Goal: Information Seeking & Learning: Learn about a topic

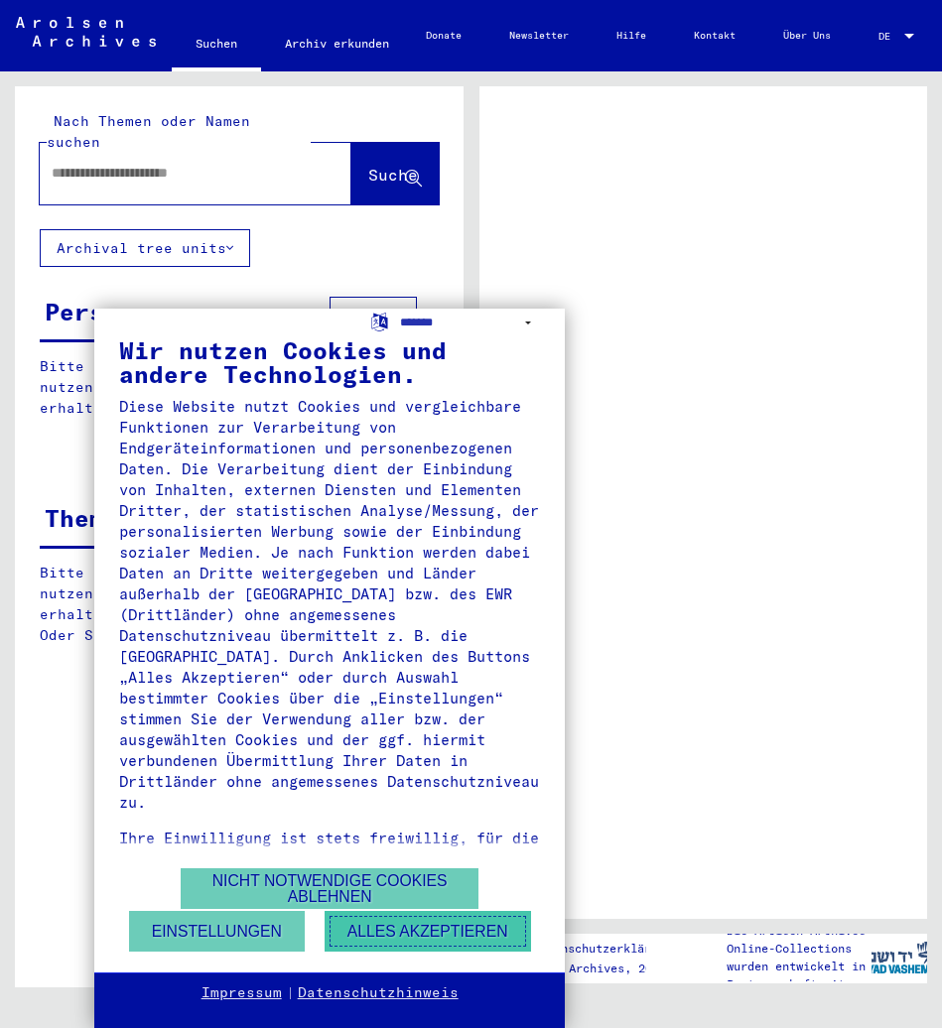
click at [418, 939] on button "Alles akzeptieren" at bounding box center [427, 931] width 206 height 41
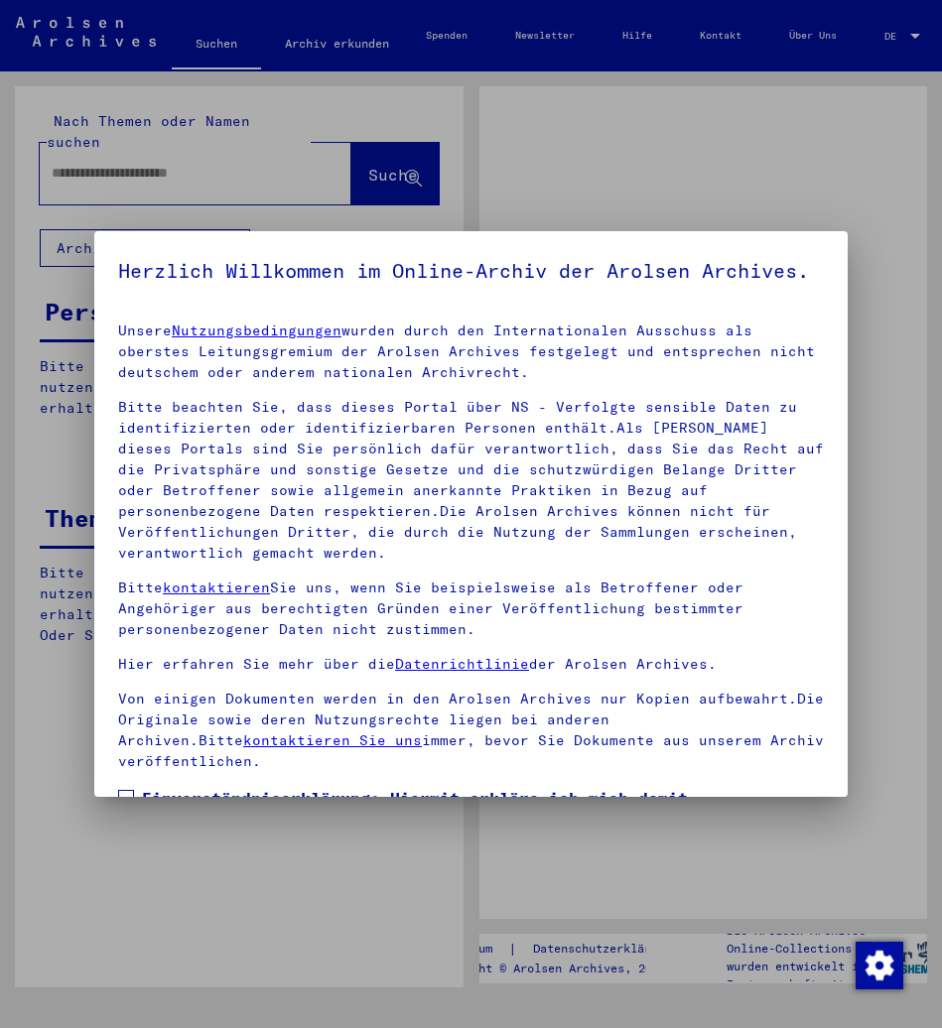
click at [203, 169] on div at bounding box center [471, 514] width 942 height 1028
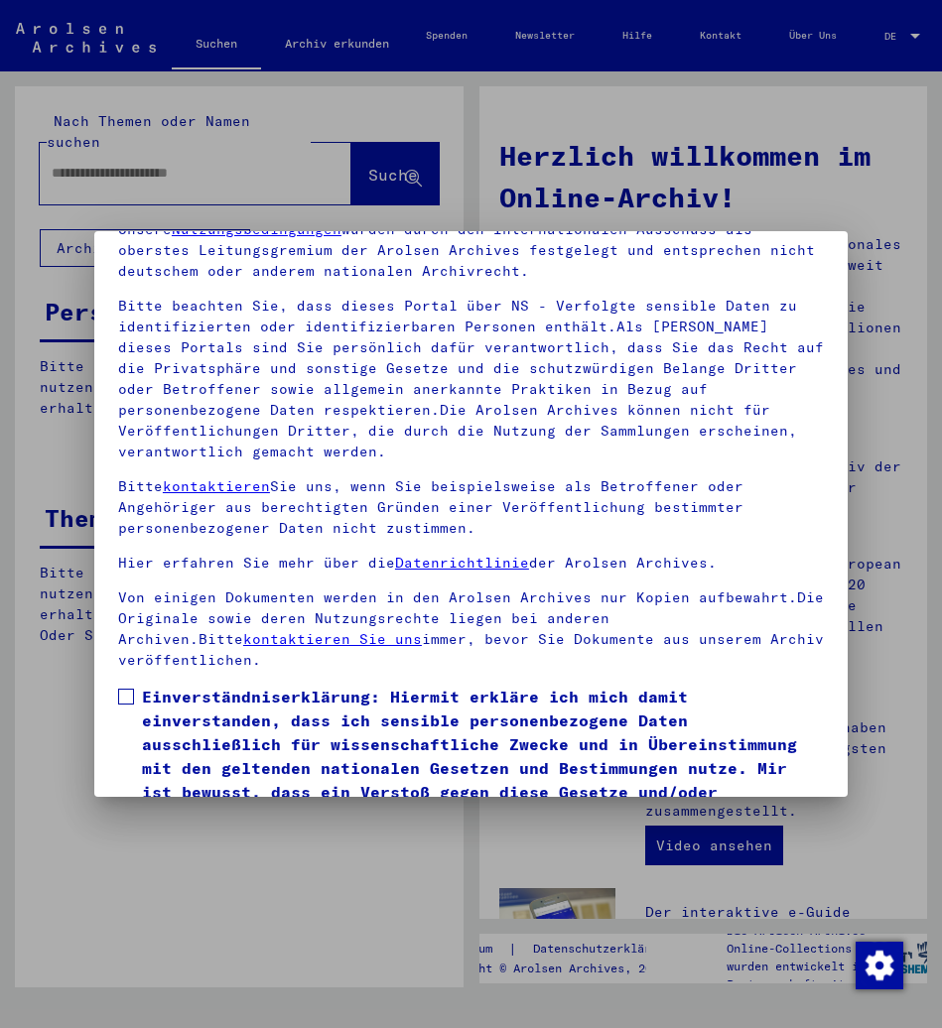
scroll to position [233, 0]
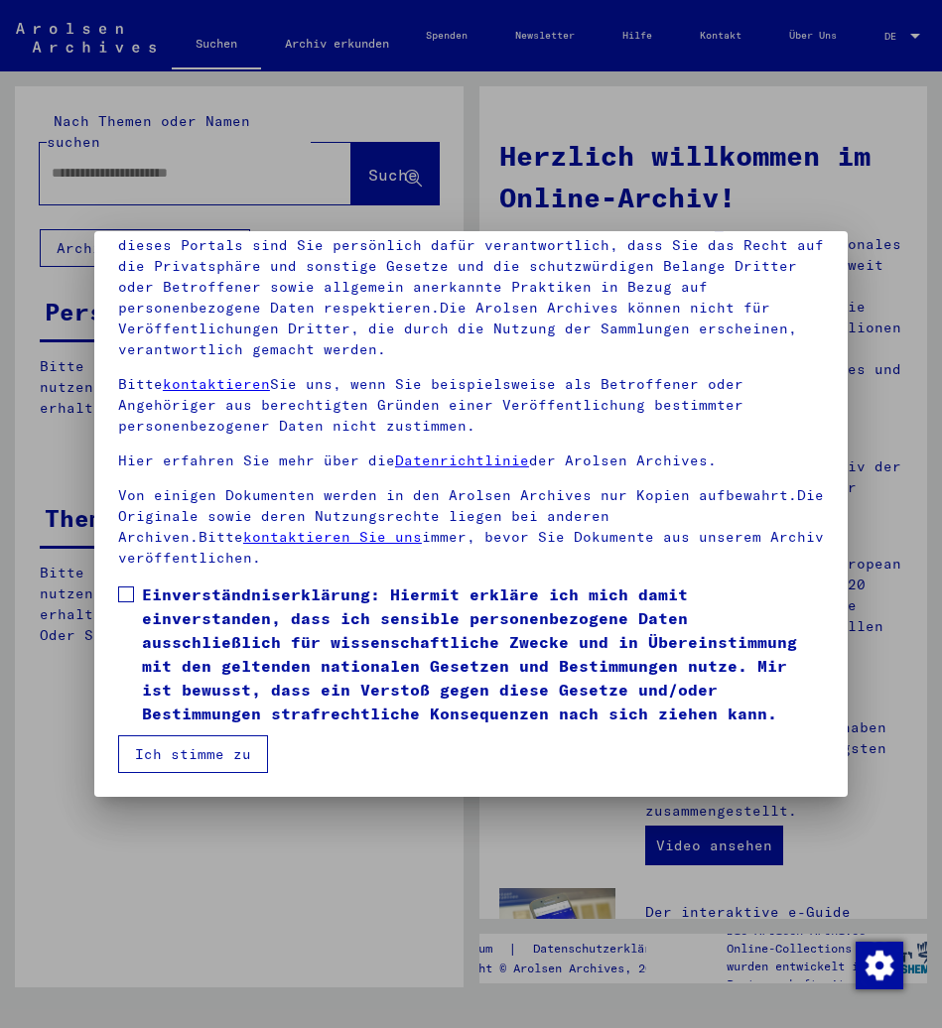
click at [260, 141] on div at bounding box center [471, 514] width 942 height 1028
click at [128, 601] on span at bounding box center [126, 594] width 16 height 16
click at [155, 741] on button "Ich stimme zu" at bounding box center [193, 754] width 150 height 38
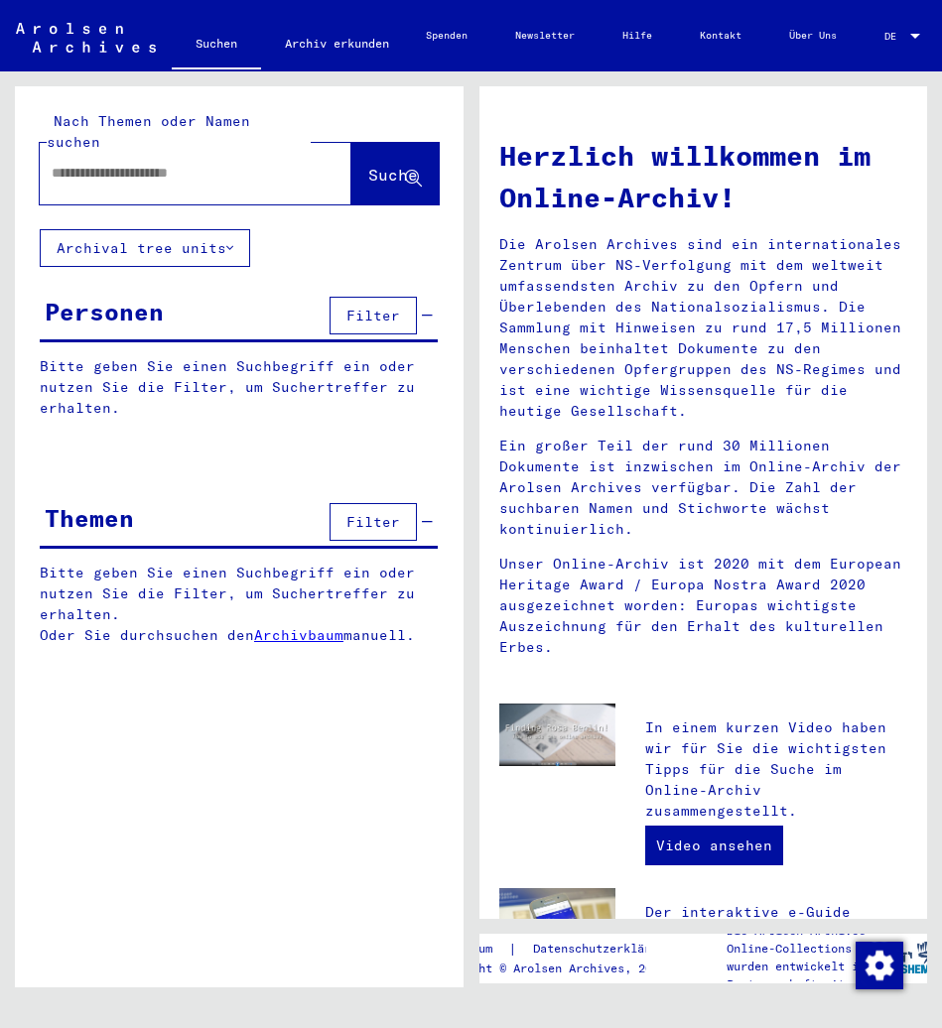
click at [185, 169] on div at bounding box center [166, 173] width 252 height 45
click at [185, 163] on input "text" at bounding box center [172, 173] width 240 height 21
type input "**********"
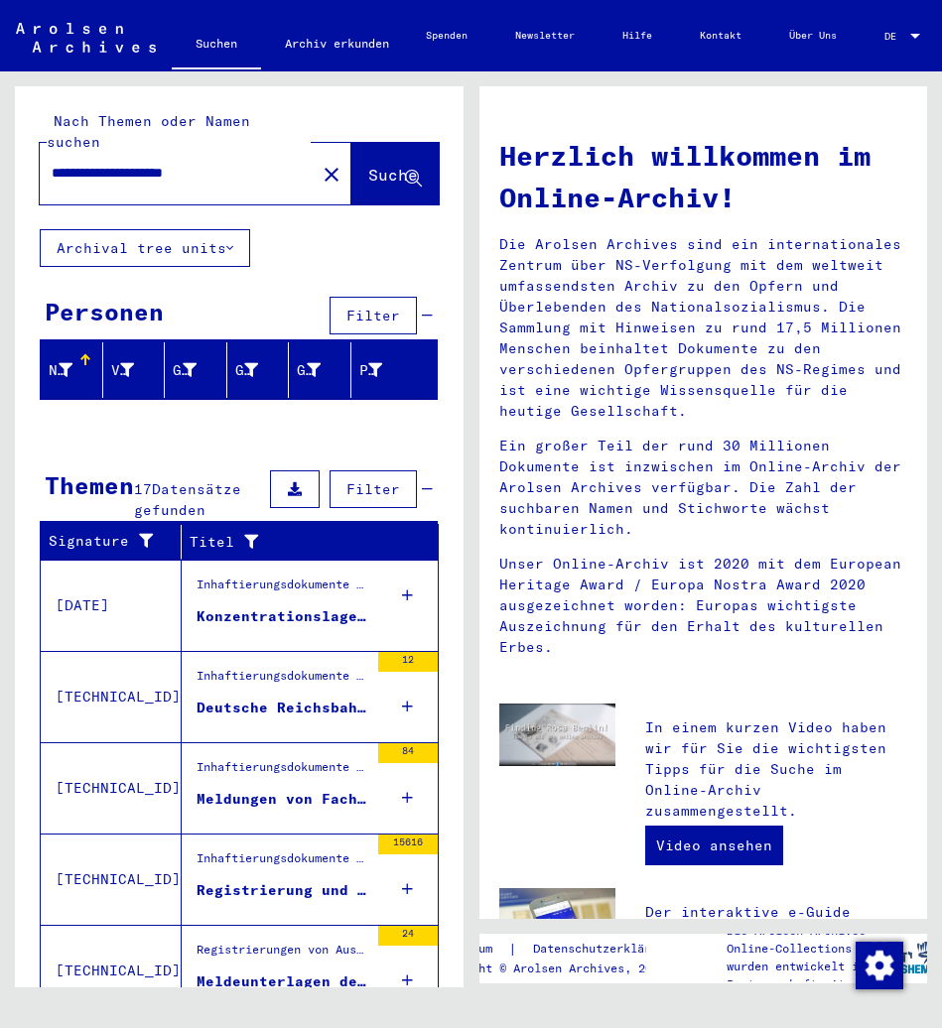
click at [266, 606] on div "Konzentrationslager [GEOGRAPHIC_DATA]" at bounding box center [282, 616] width 172 height 21
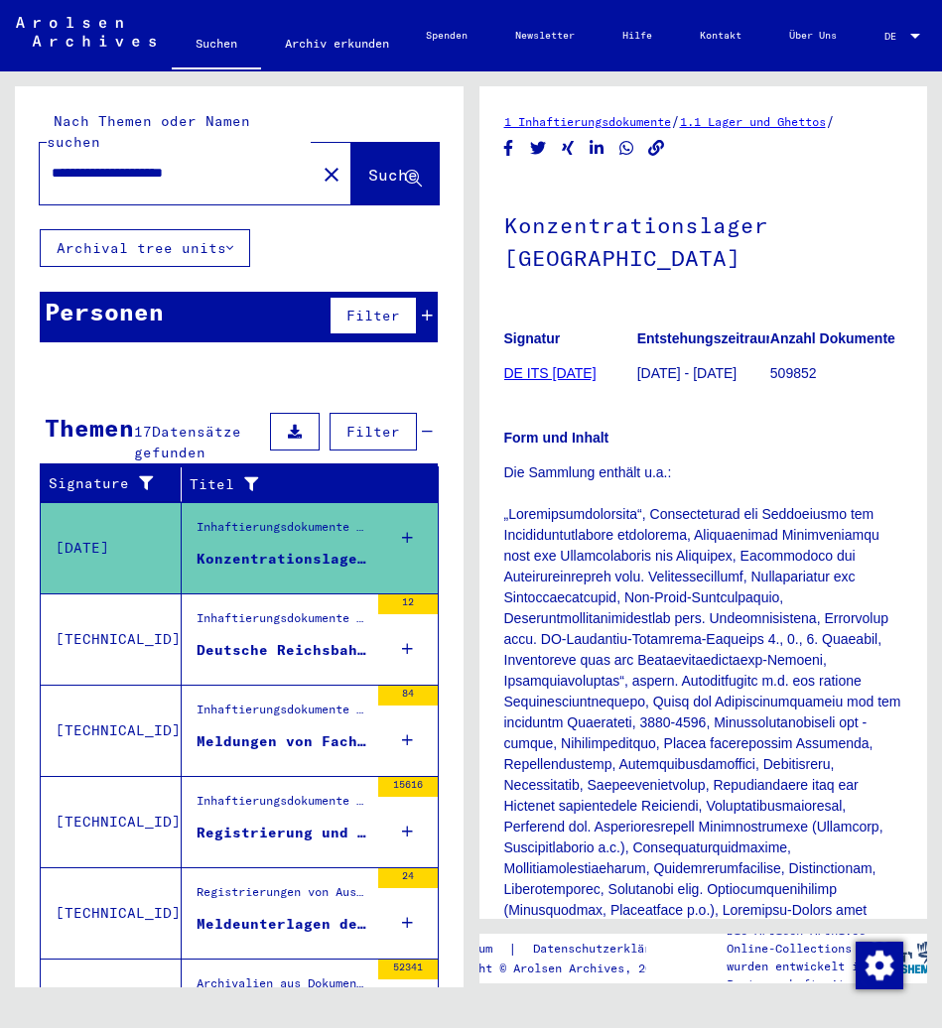
click at [266, 594] on div "Inhaftierungsdokumente > Lager und Ghettos > Konzentrationslager [GEOGRAPHIC_DA…" at bounding box center [275, 639] width 187 height 90
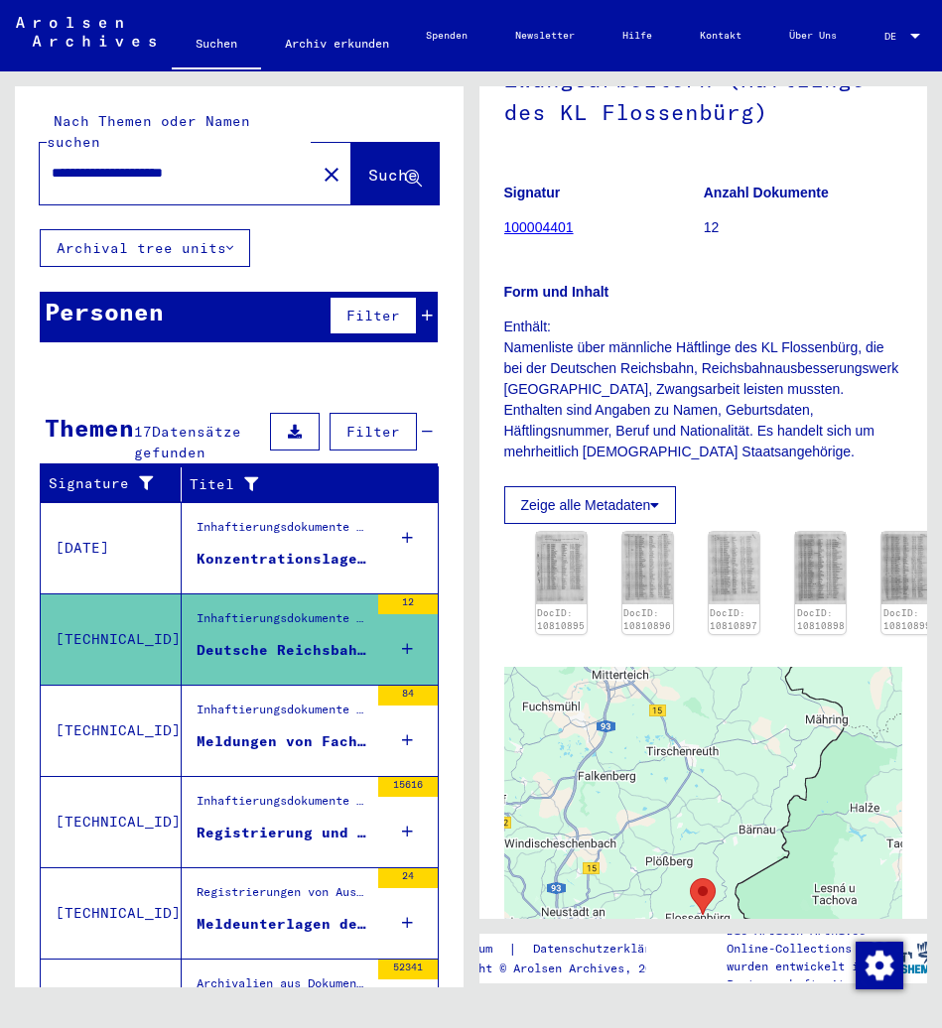
scroll to position [397, 0]
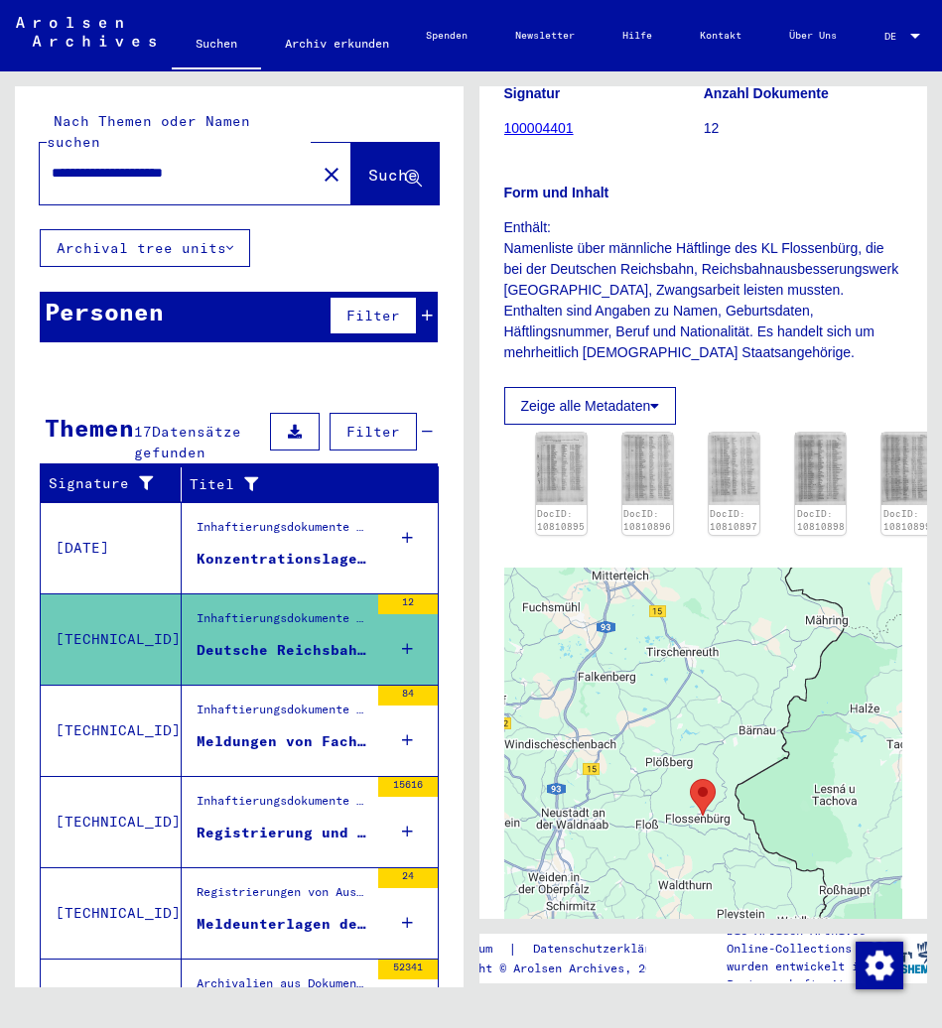
click at [223, 700] on div "Inhaftierungsdokumente > Lager und Ghettos > Konzentrationslager [GEOGRAPHIC_DA…" at bounding box center [282, 714] width 172 height 28
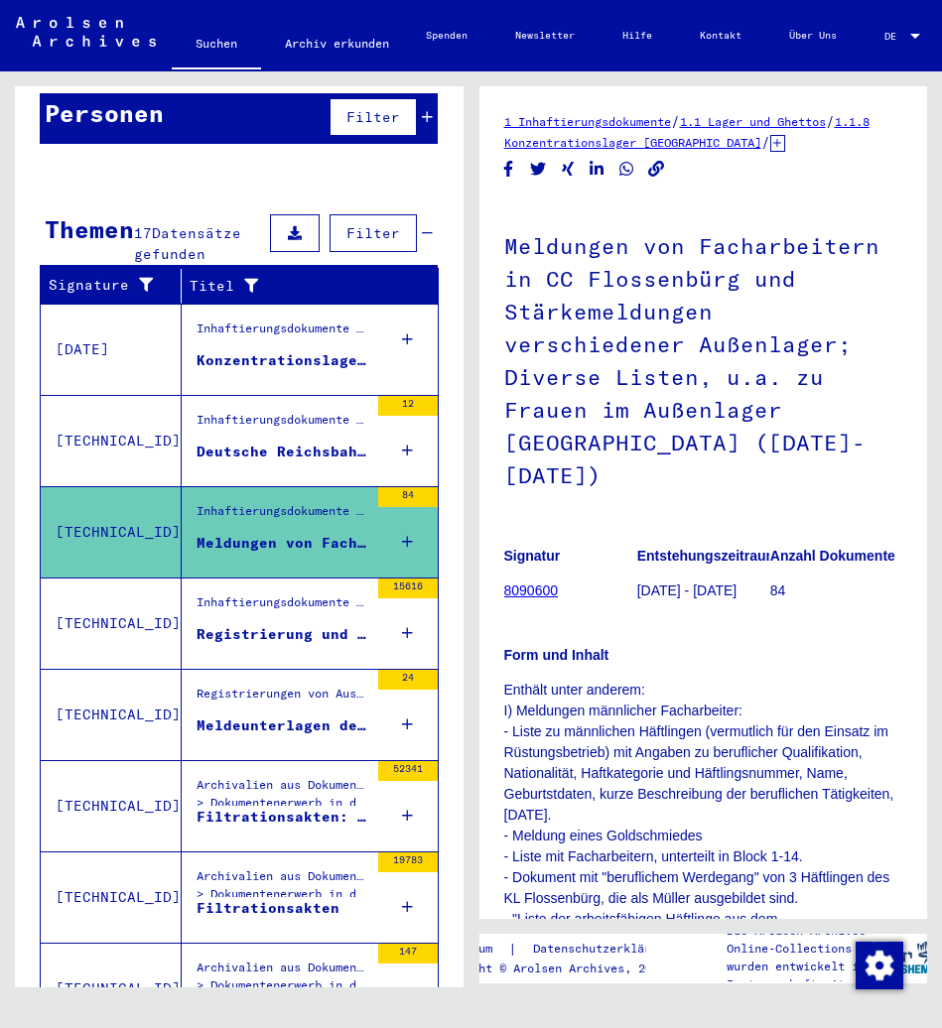
scroll to position [298, 0]
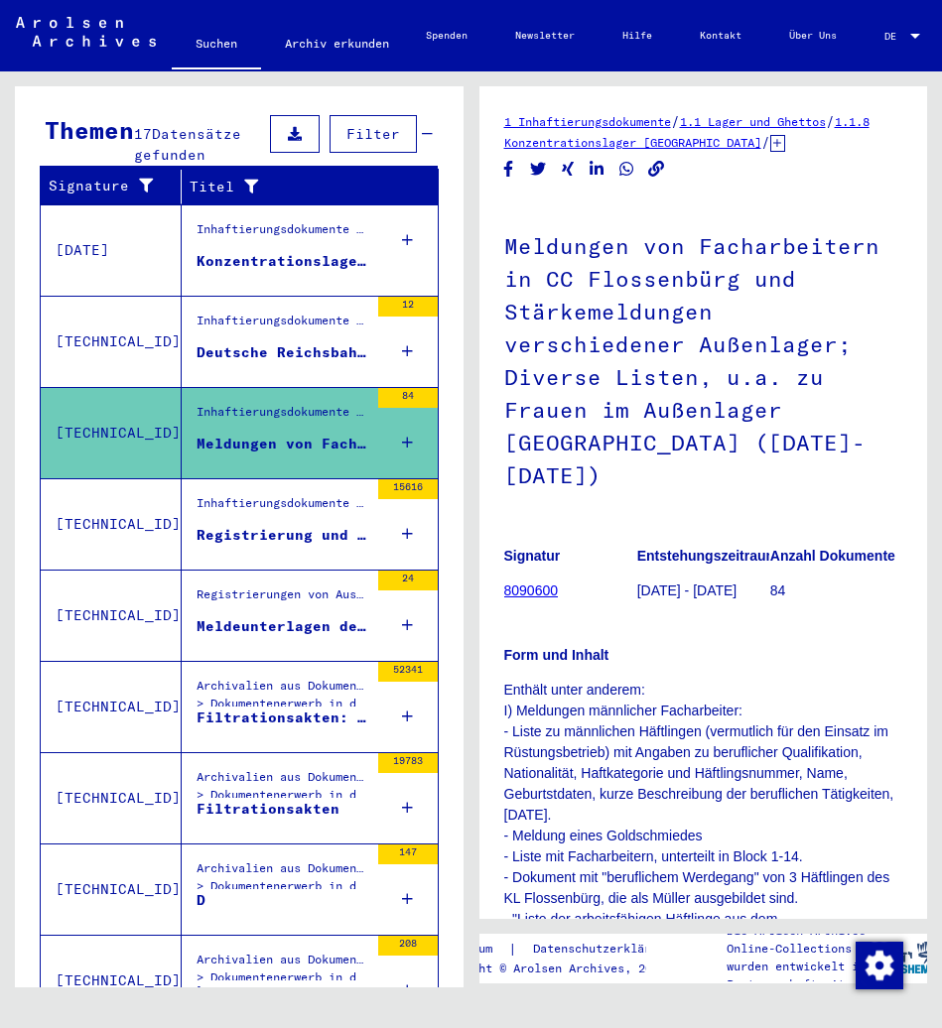
click at [235, 768] on div "Archivalien aus Dokumentenerwerb > Dokumentenerwerb in der ehemaligen [GEOGRAPH…" at bounding box center [282, 791] width 172 height 46
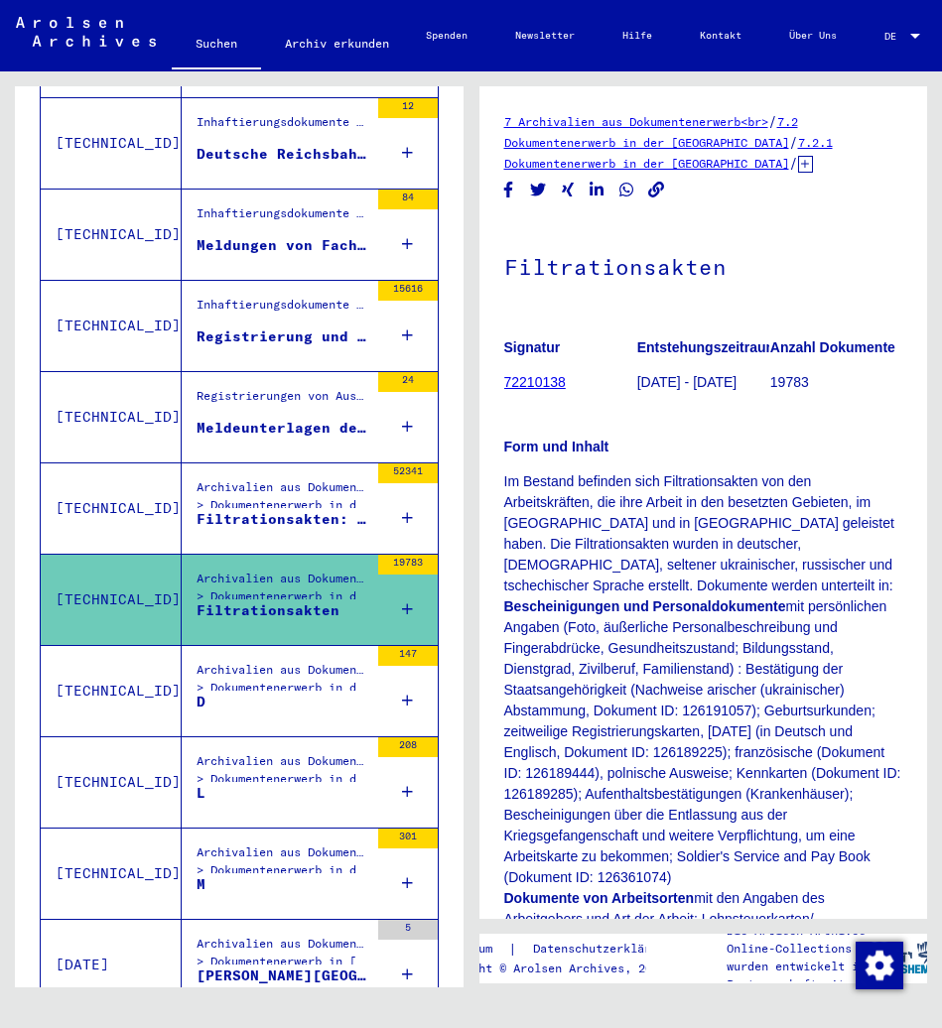
click at [321, 737] on div "Archivalien aus Dokumentenerwerb > Dokumentenerwerb in der ehemaligen [GEOGRAPH…" at bounding box center [275, 782] width 187 height 90
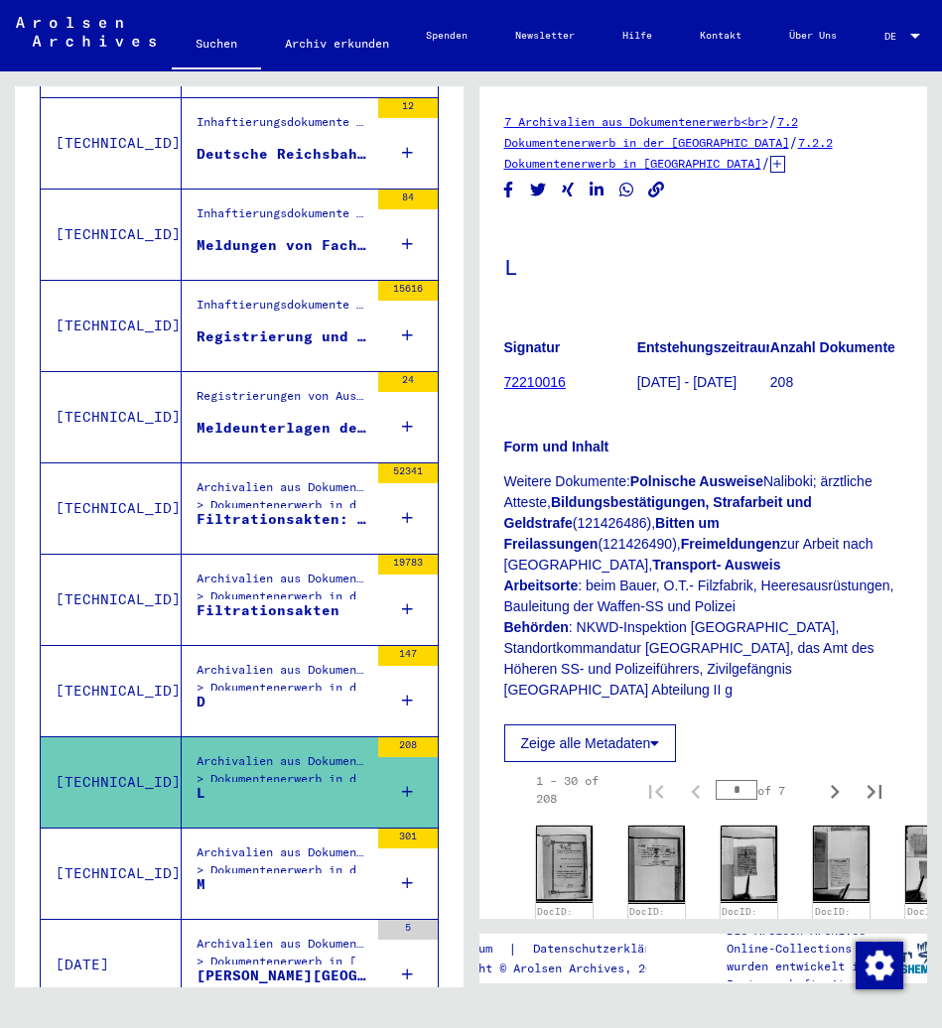
scroll to position [298, 0]
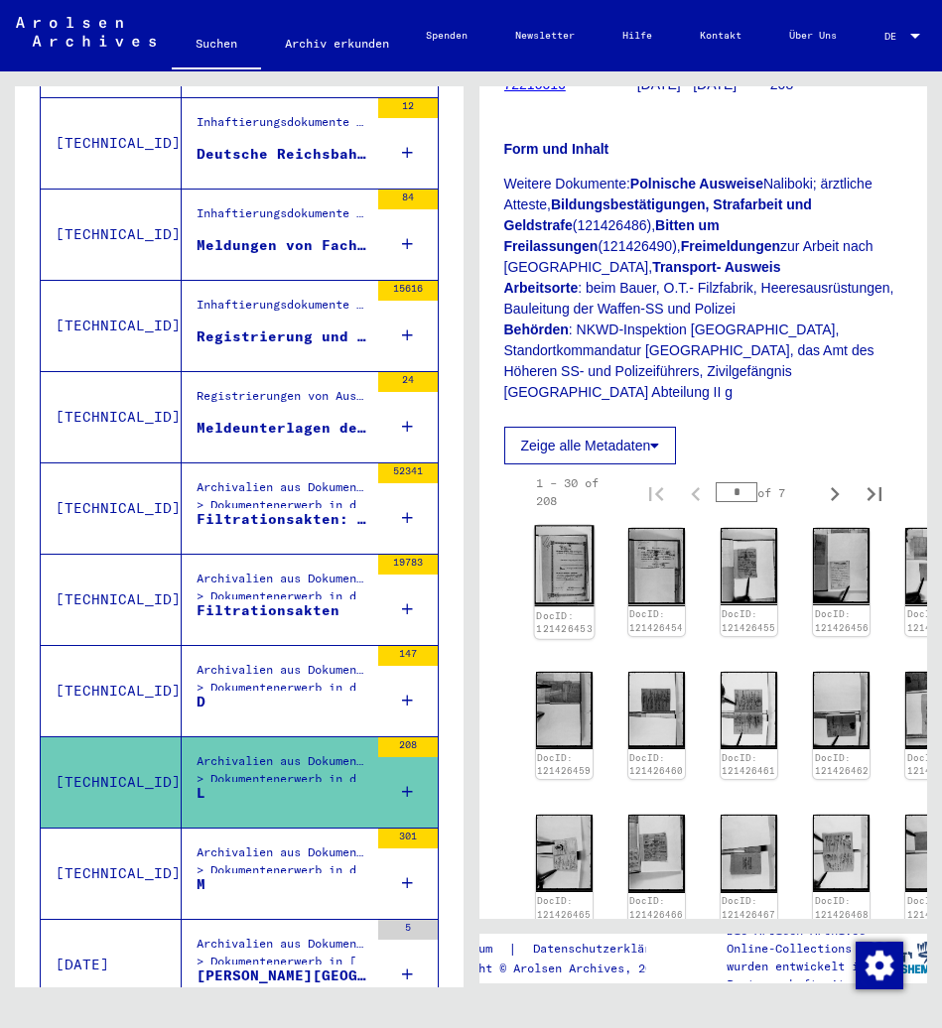
click at [544, 553] on img at bounding box center [564, 566] width 60 height 81
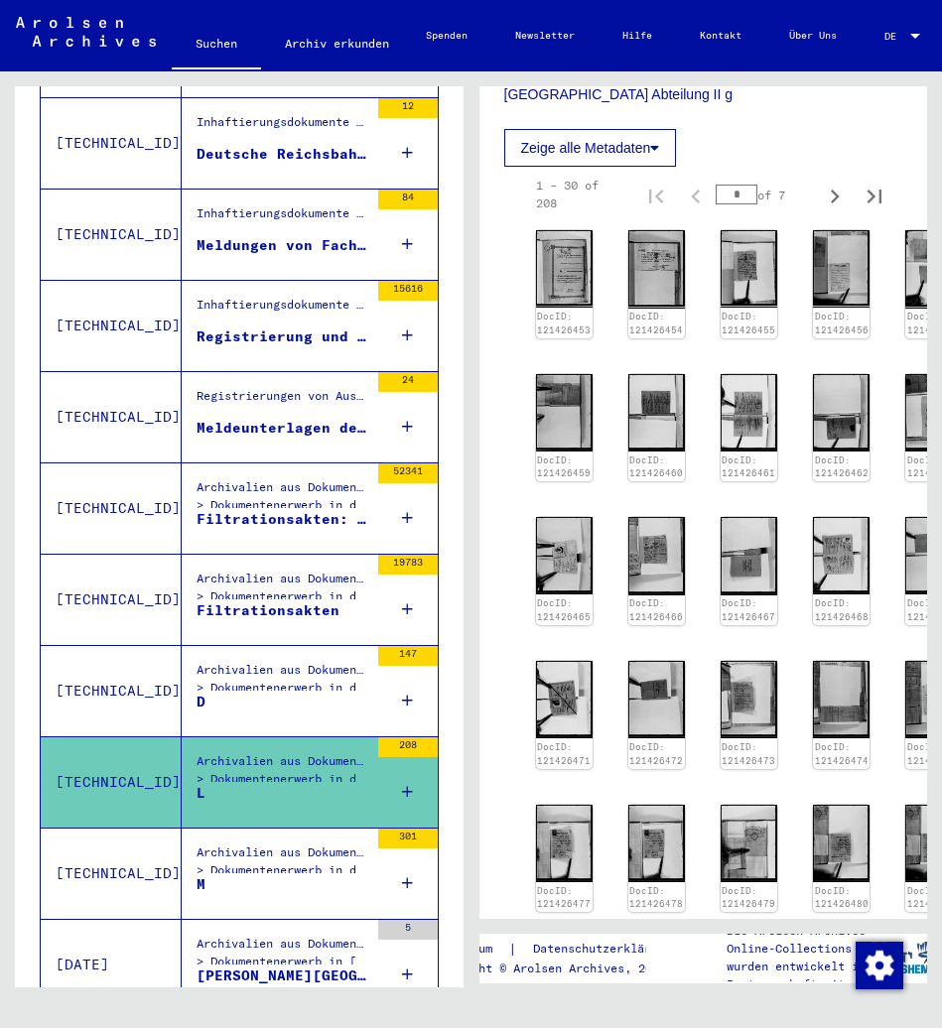
scroll to position [992, 0]
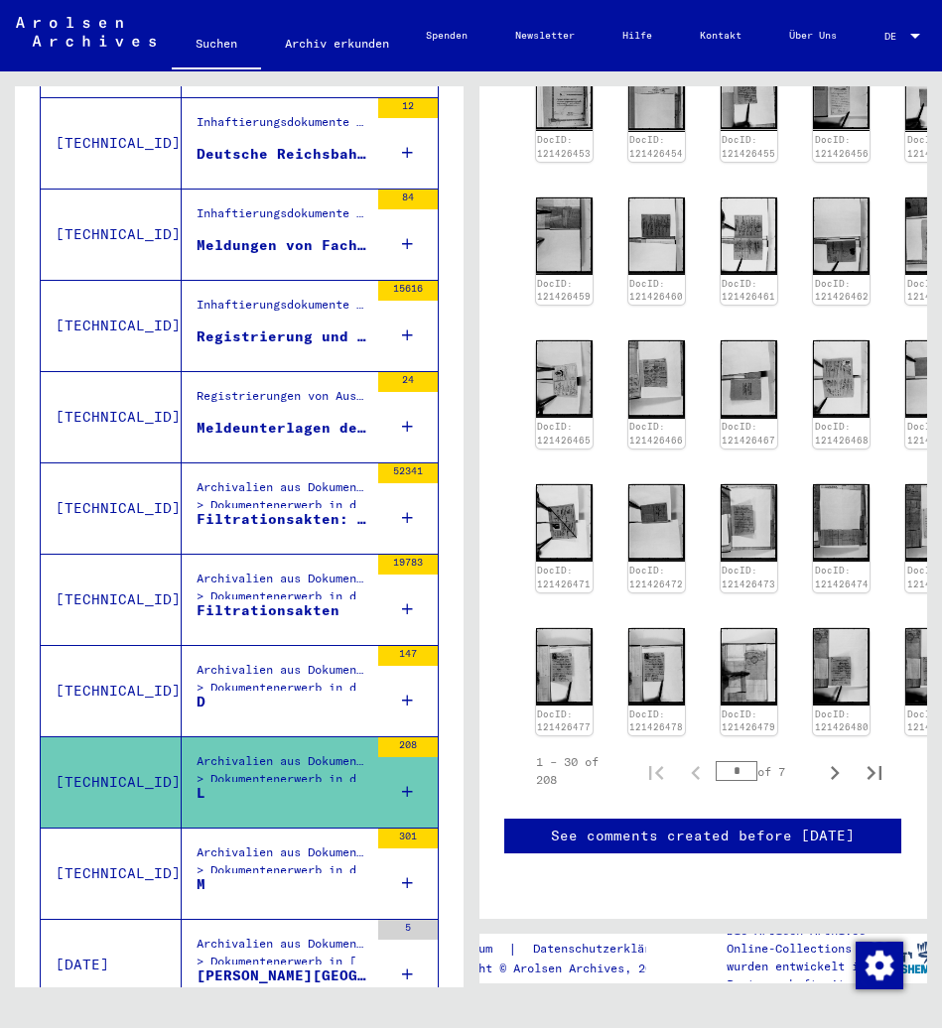
click at [216, 664] on div "Archivalien aus Dokumentenerwerb > Dokumentenerwerb in der ehemaligen [GEOGRAPH…" at bounding box center [282, 684] width 172 height 46
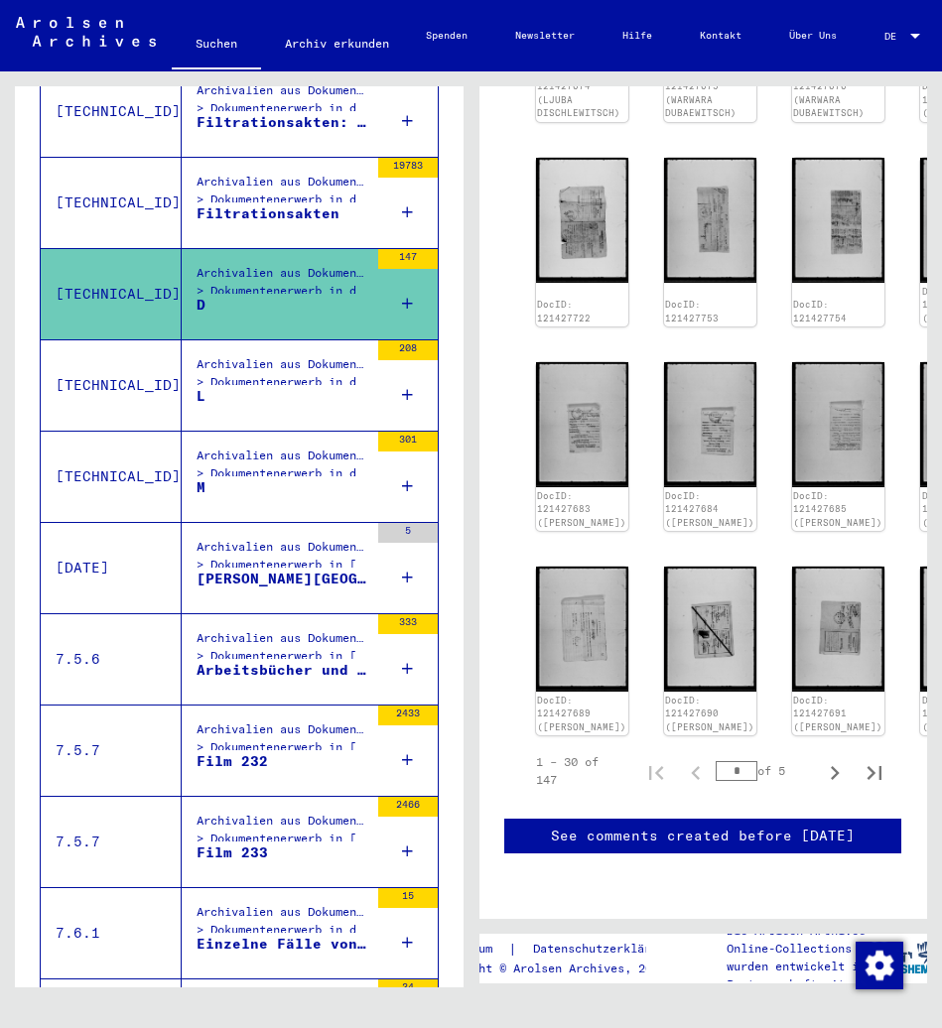
scroll to position [992, 0]
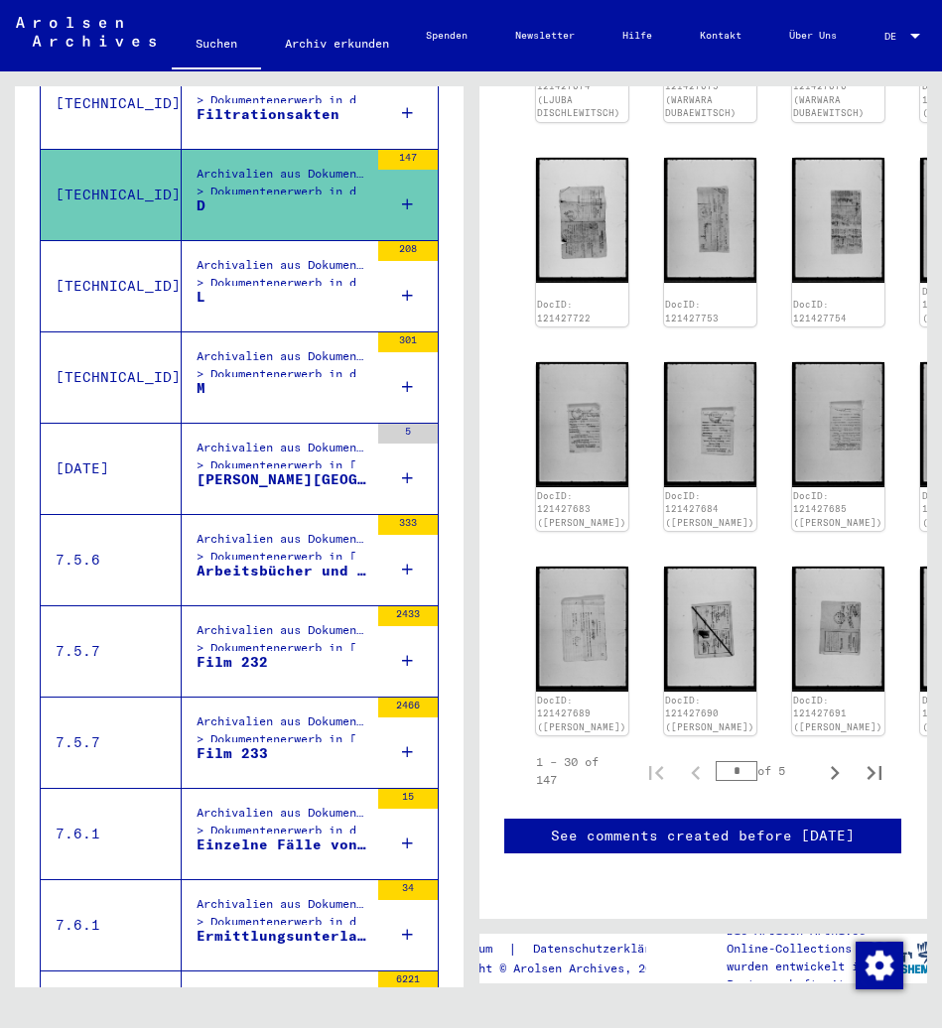
click at [202, 743] on div "Film 233" at bounding box center [231, 753] width 71 height 21
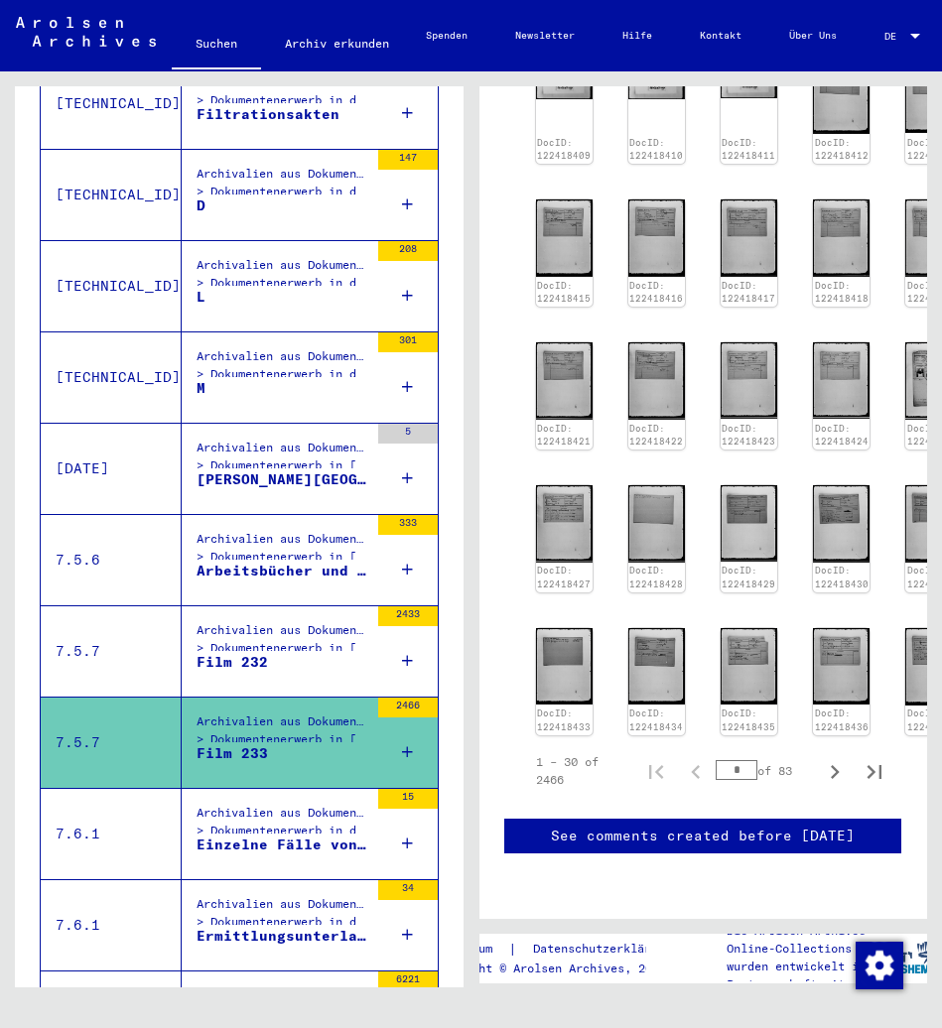
scroll to position [1161, 0]
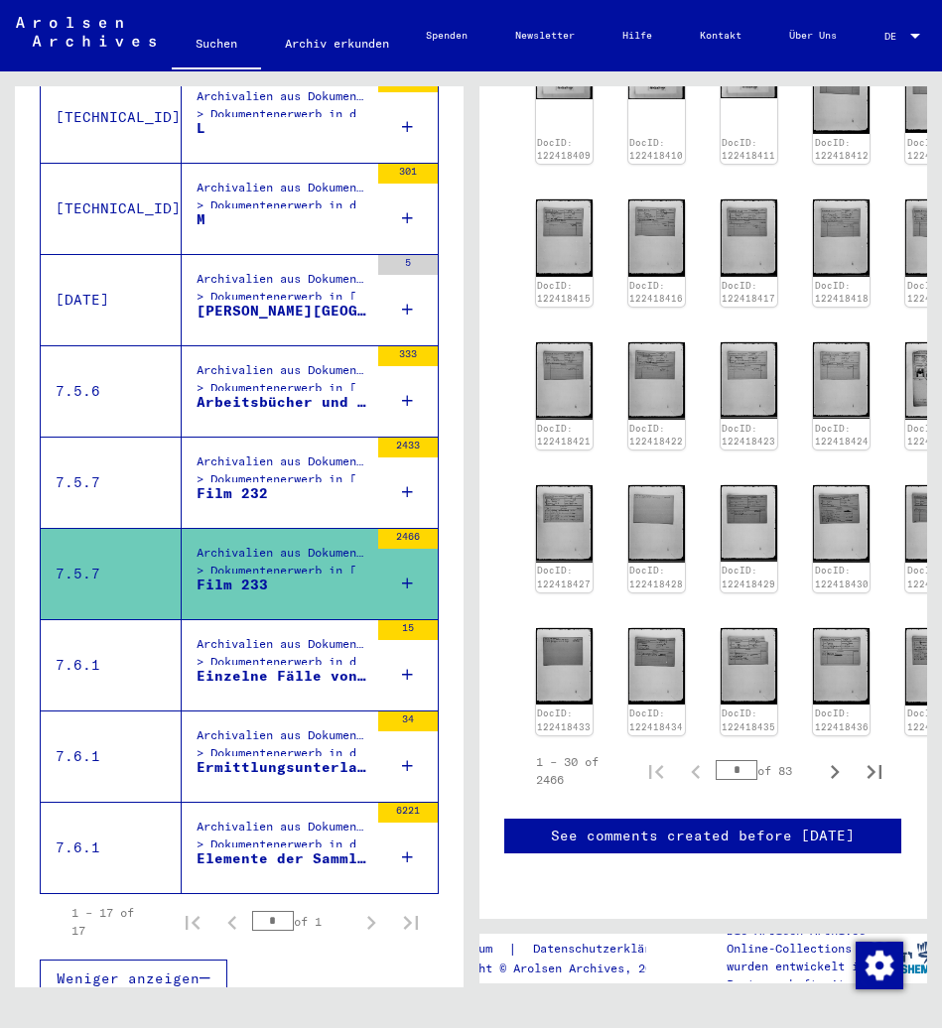
click at [276, 757] on div "Ermittlungsunterlagen zu verschiedenen Verbrechen gegen Zwangsarbeiter und Krie…" at bounding box center [282, 767] width 172 height 21
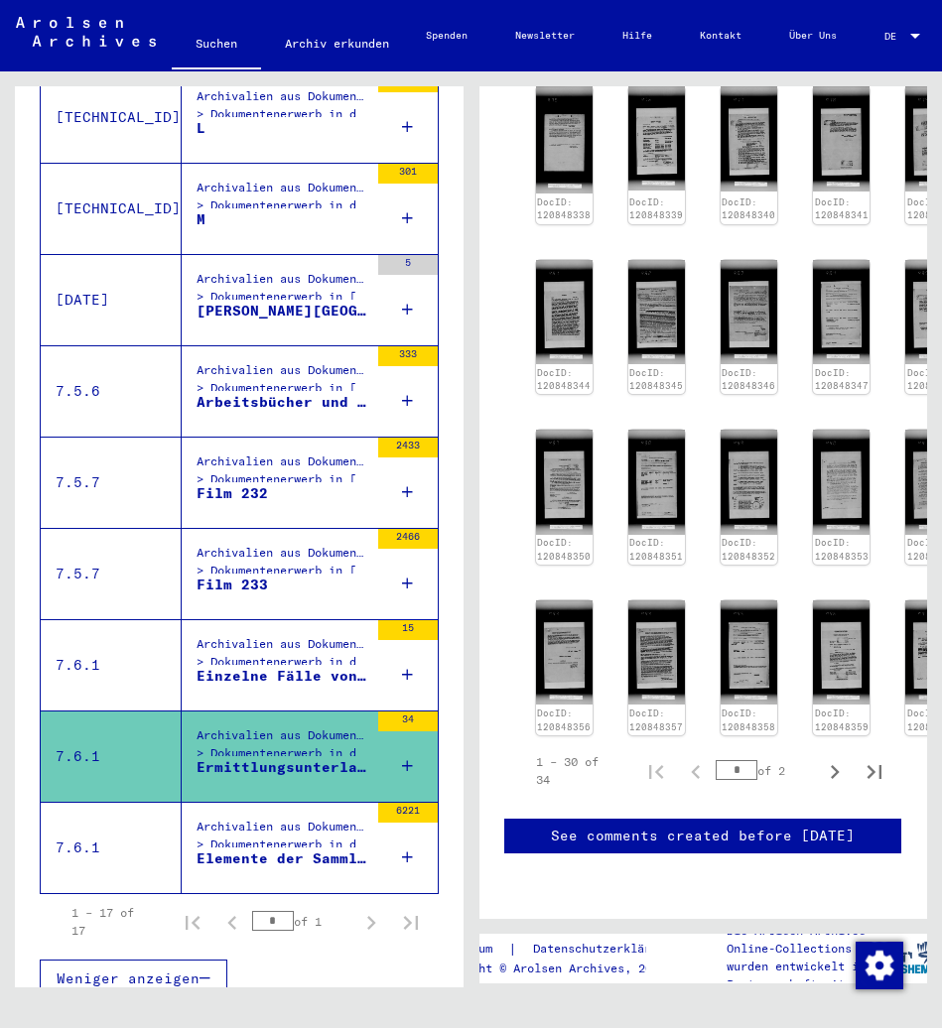
click at [228, 848] on div "Elemente der Sammlung zum Reichsführer SS und dem Chef der [DEMOGRAPHIC_DATA] P…" at bounding box center [282, 858] width 172 height 21
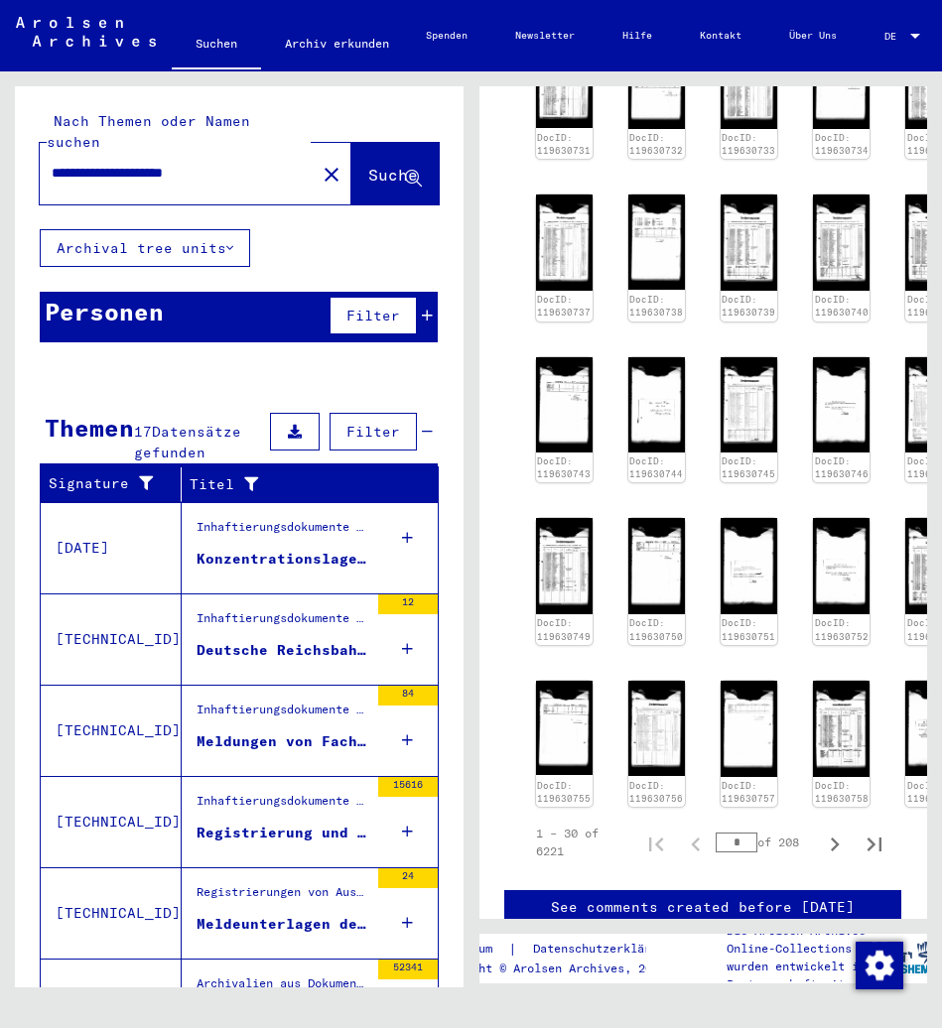
click at [312, 154] on button "close" at bounding box center [332, 174] width 40 height 40
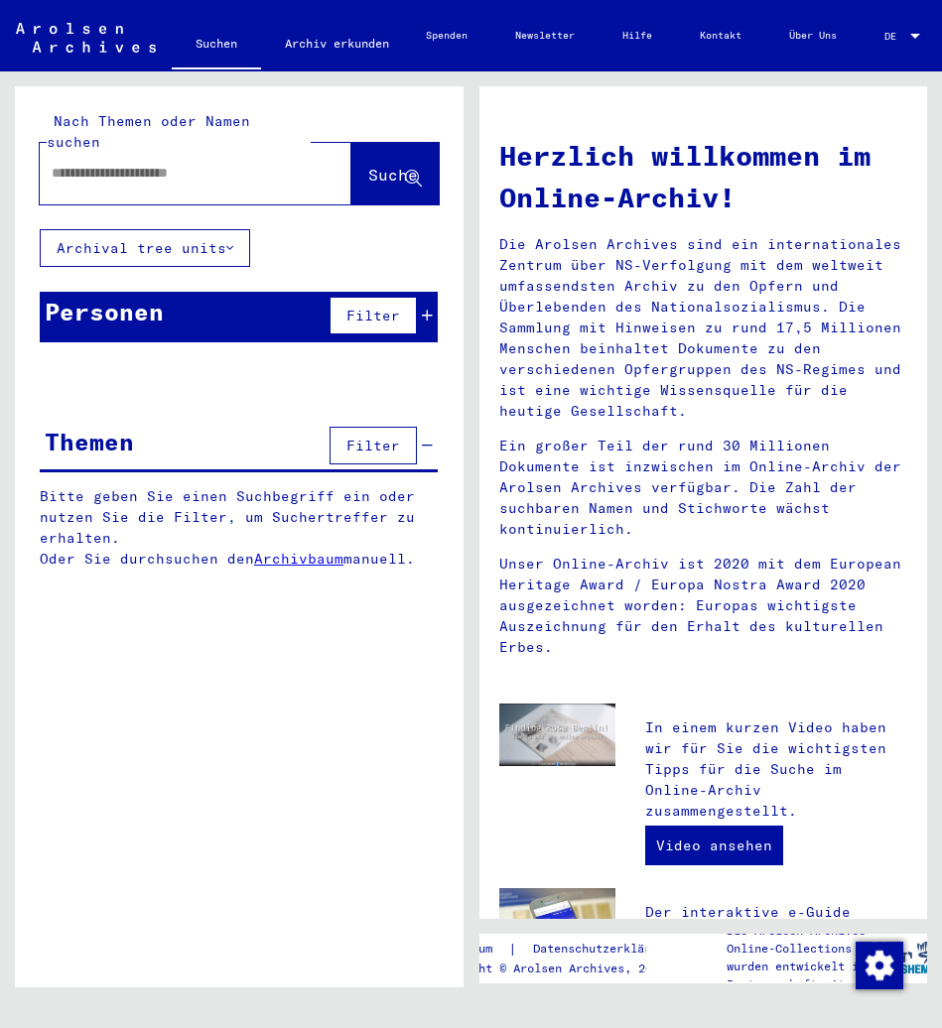
click at [317, 40] on link "Archiv erkunden" at bounding box center [337, 44] width 152 height 48
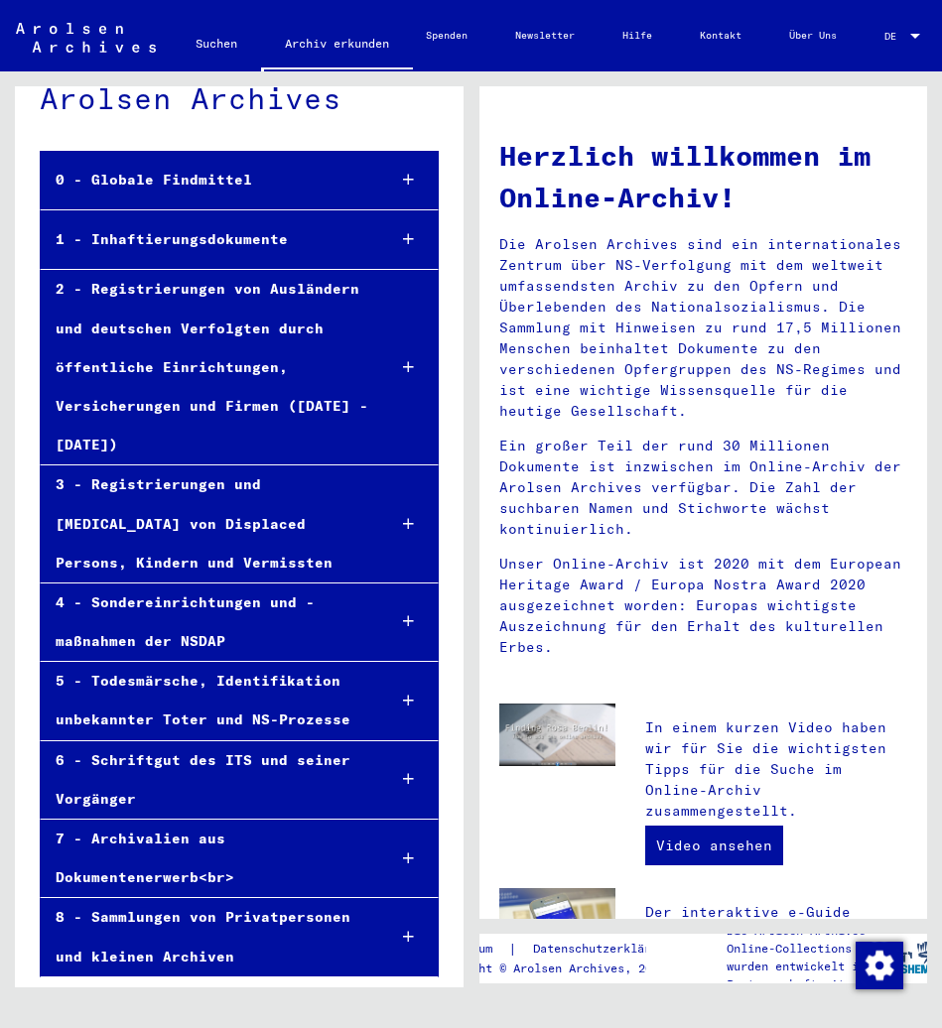
click at [254, 931] on div "8 - Sammlungen von Privatpersonen und kleinen Archiven" at bounding box center [205, 936] width 328 height 77
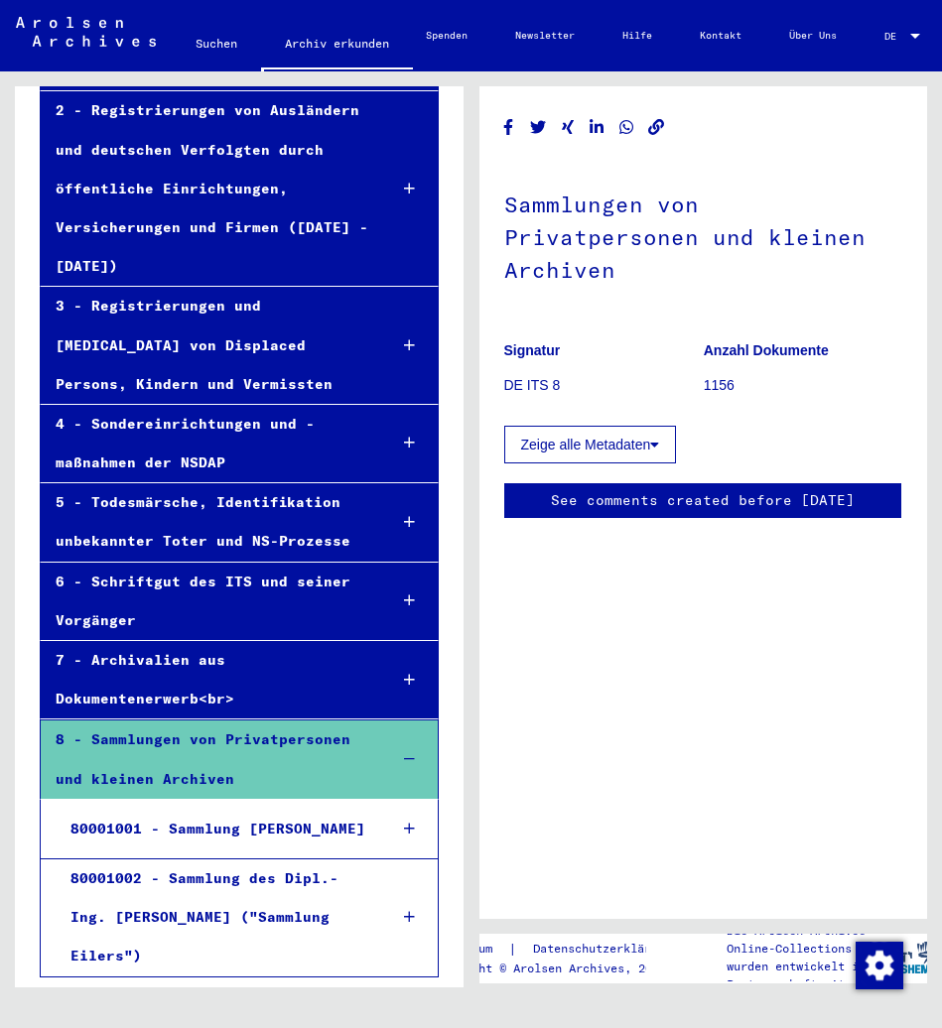
click at [250, 815] on div "80001001 - Sammlung [PERSON_NAME]" at bounding box center [213, 829] width 315 height 39
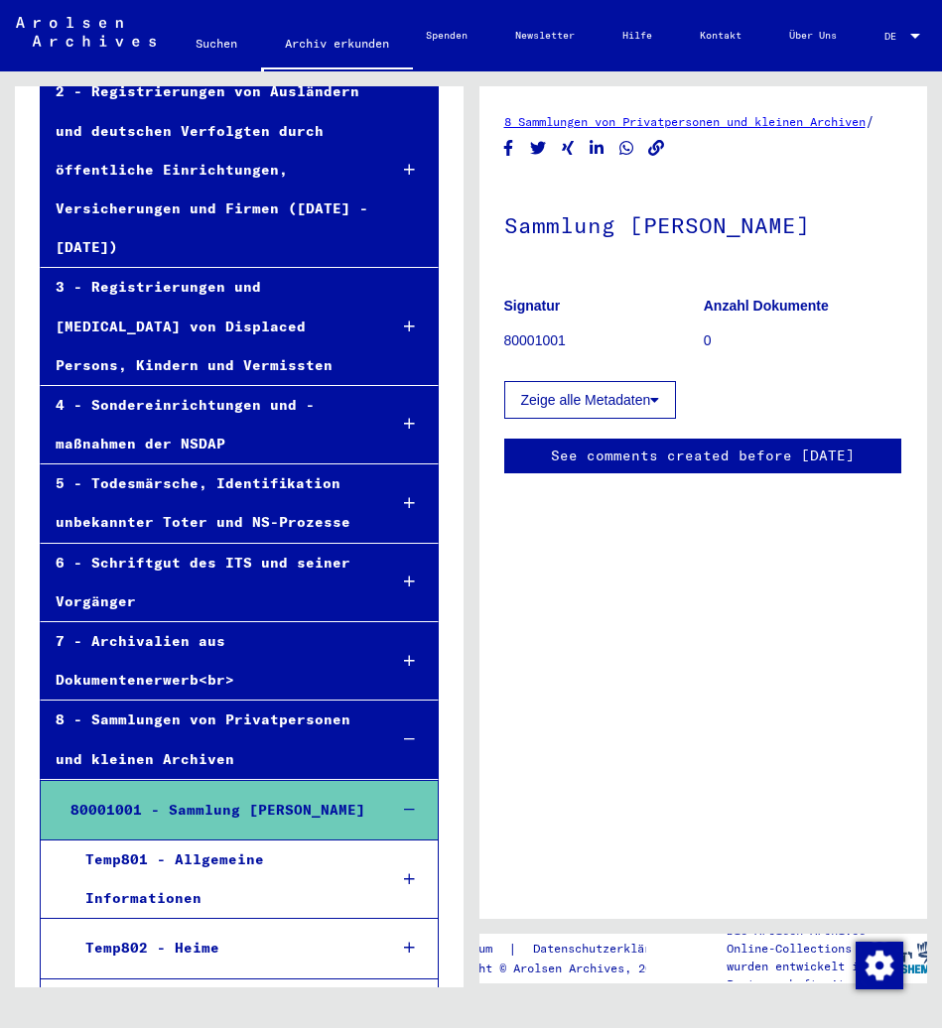
click at [270, 891] on div "Temp801 - Allgemeine Informationen" at bounding box center [221, 878] width 302 height 77
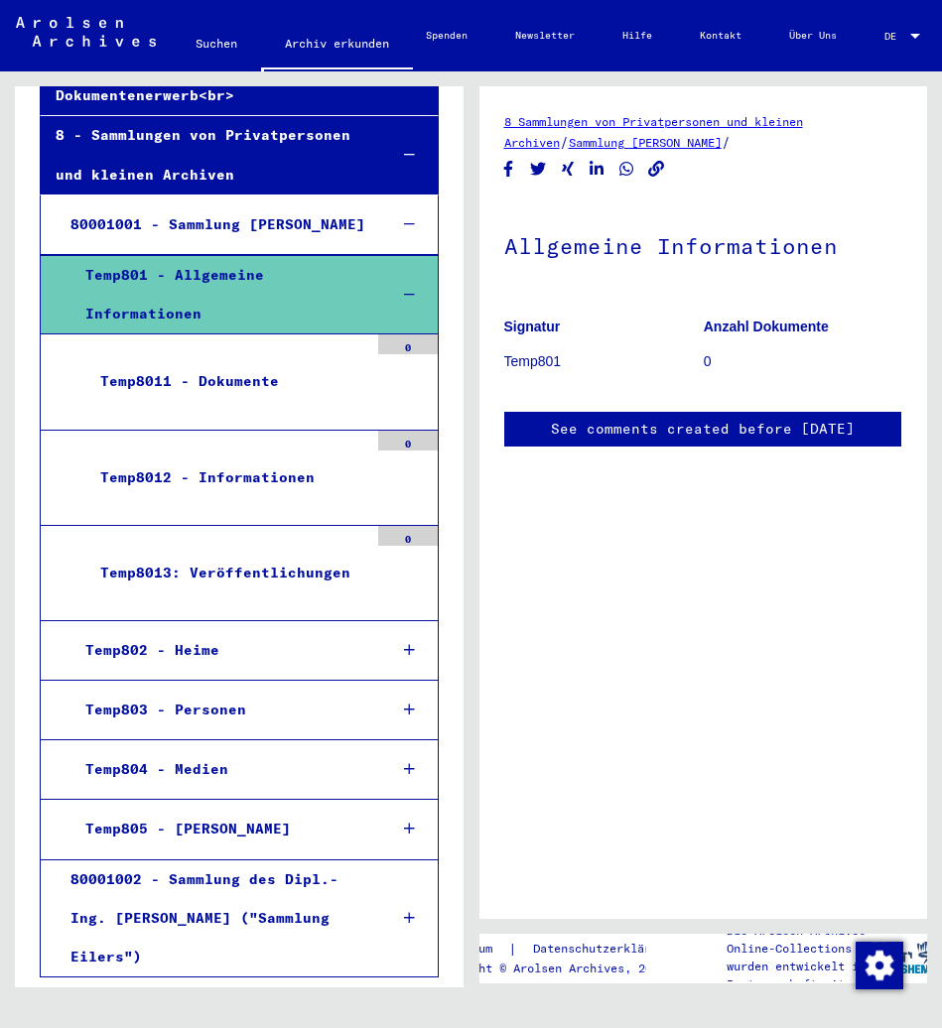
click at [274, 825] on div "Temp805 - [PERSON_NAME]" at bounding box center [221, 829] width 302 height 39
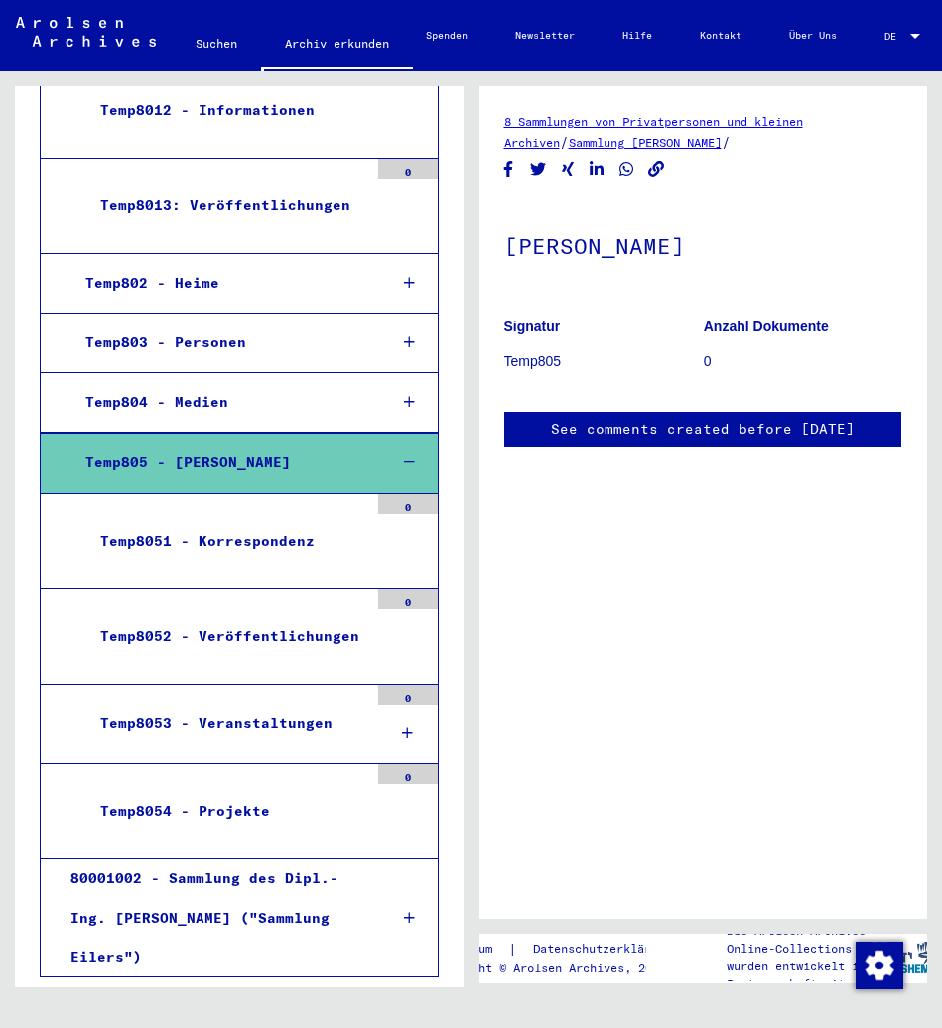
click at [278, 877] on div "80001002 - Sammlung des Dipl.-Ing. [PERSON_NAME] ("Sammlung Eilers")" at bounding box center [213, 917] width 315 height 117
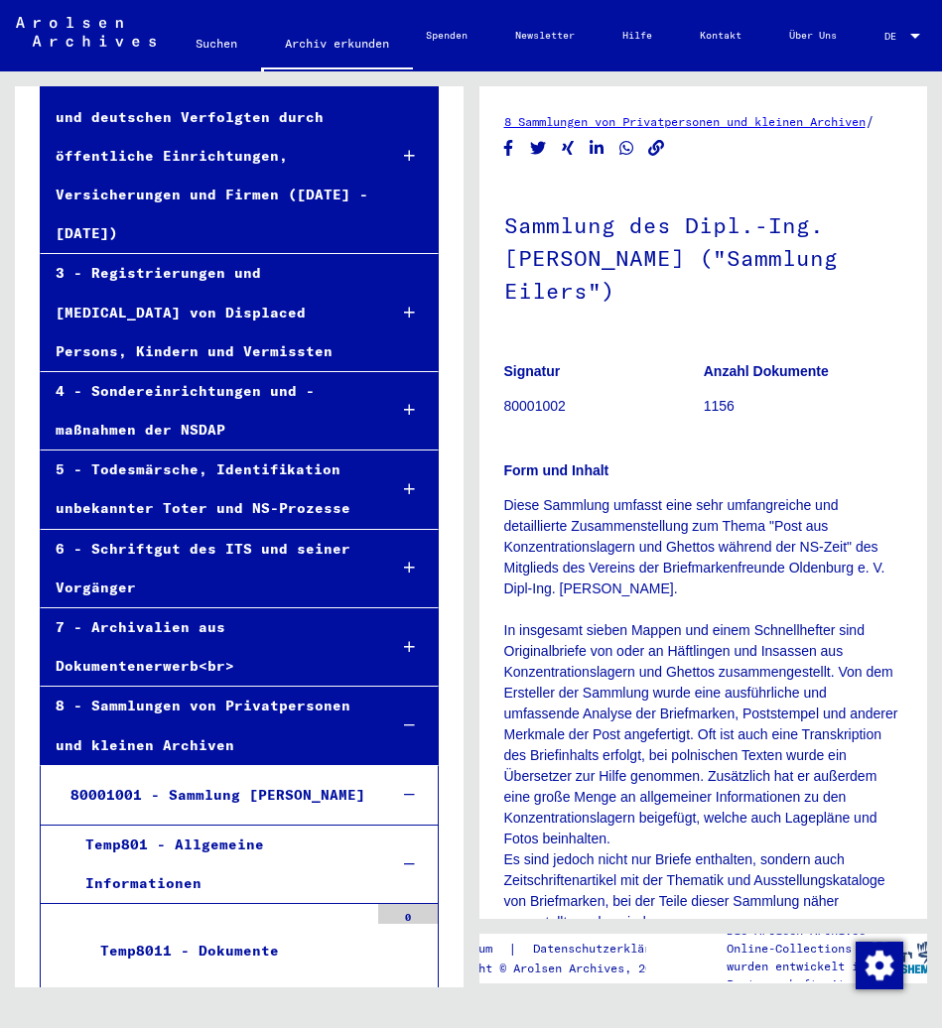
click at [259, 633] on div "7 - Archivalien aus Dokumentenerwerb<br>" at bounding box center [206, 646] width 330 height 77
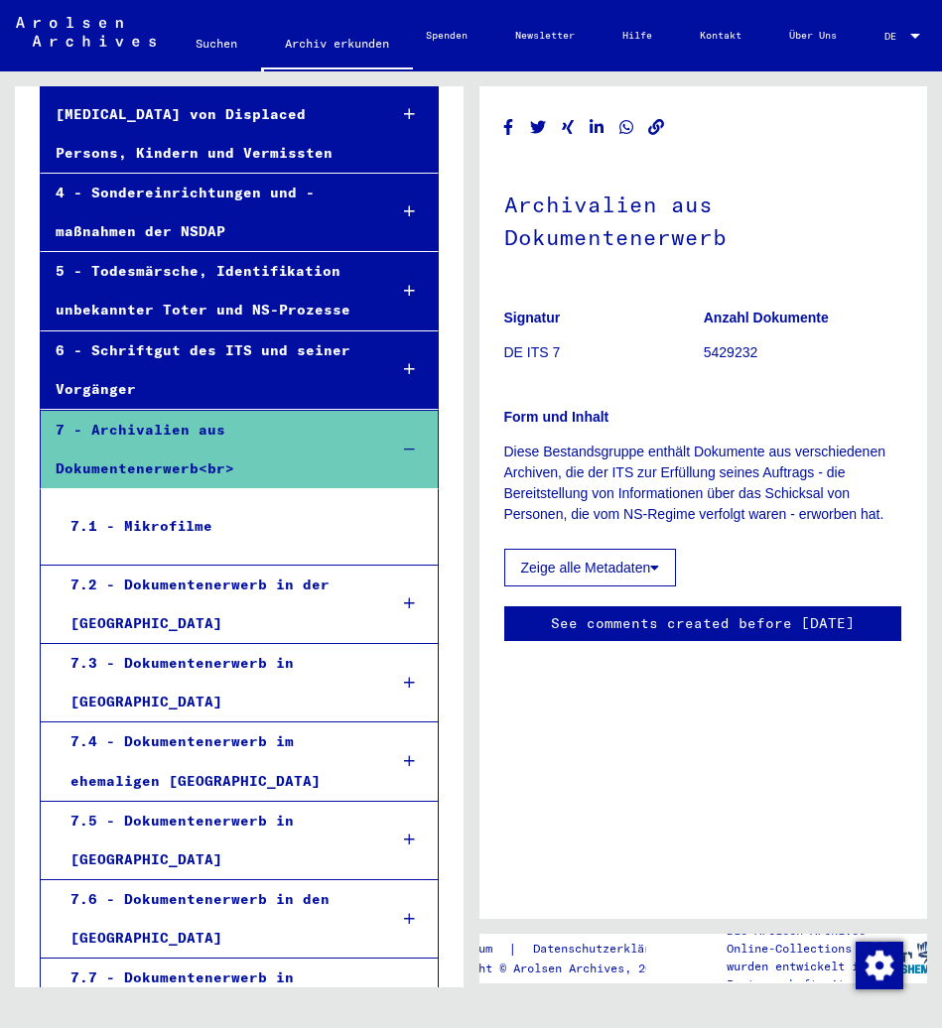
click at [223, 541] on div "7.1 - Mikrofilme" at bounding box center [212, 526] width 313 height 39
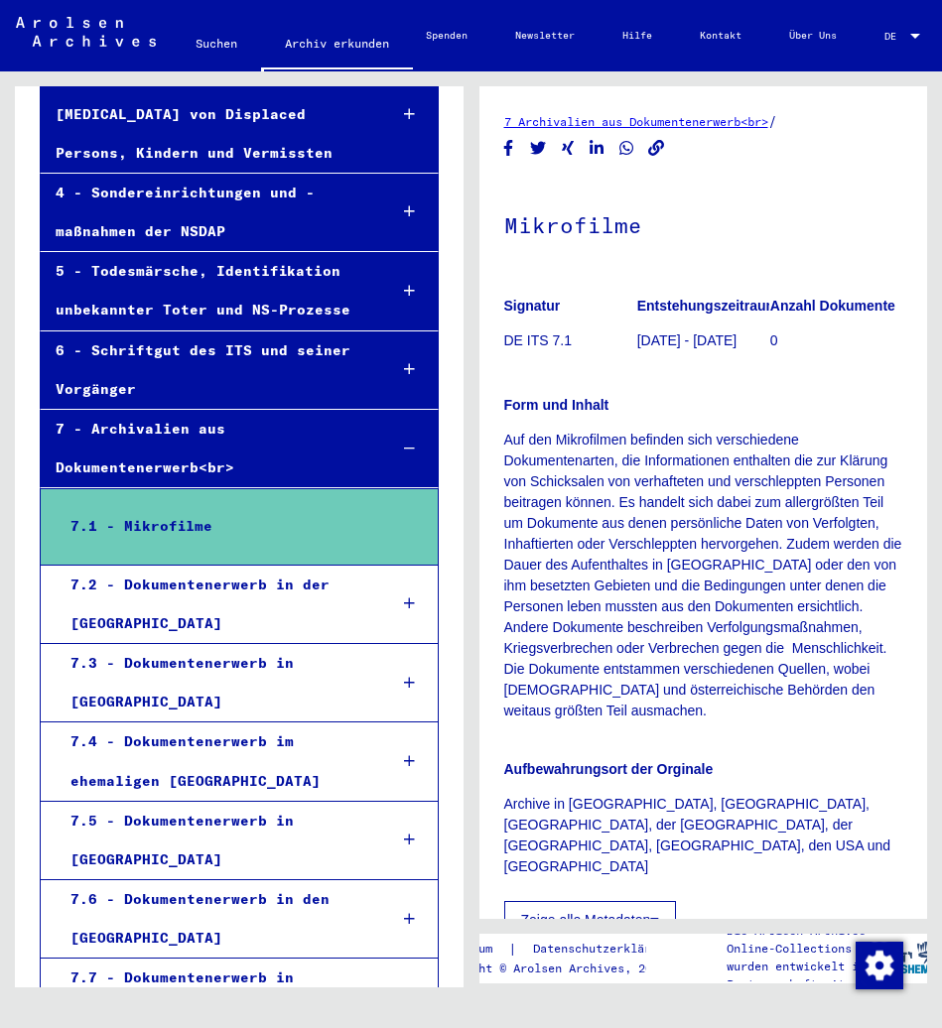
click at [236, 590] on div "7.2 - Dokumentenerwerb in der [GEOGRAPHIC_DATA]" at bounding box center [213, 604] width 315 height 77
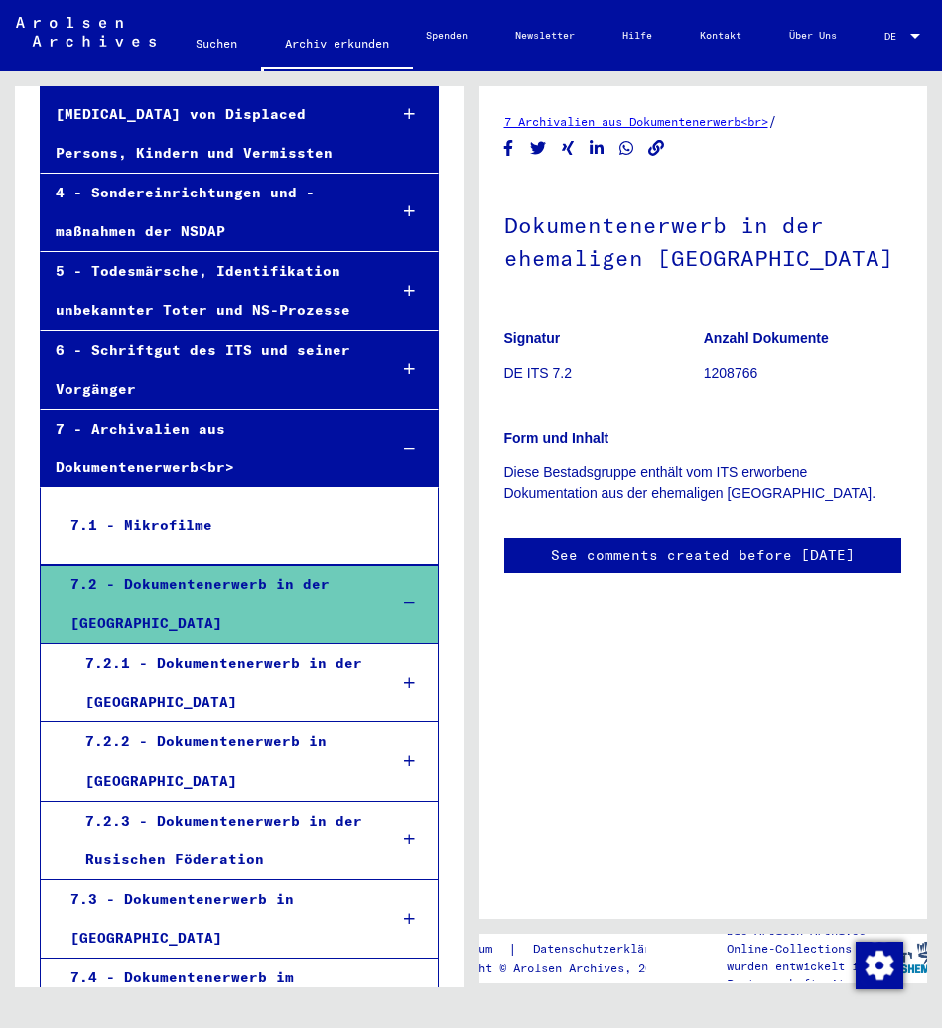
click at [253, 665] on div "7.2.1 - Dokumentenerwerb in der [GEOGRAPHIC_DATA]" at bounding box center [221, 682] width 302 height 77
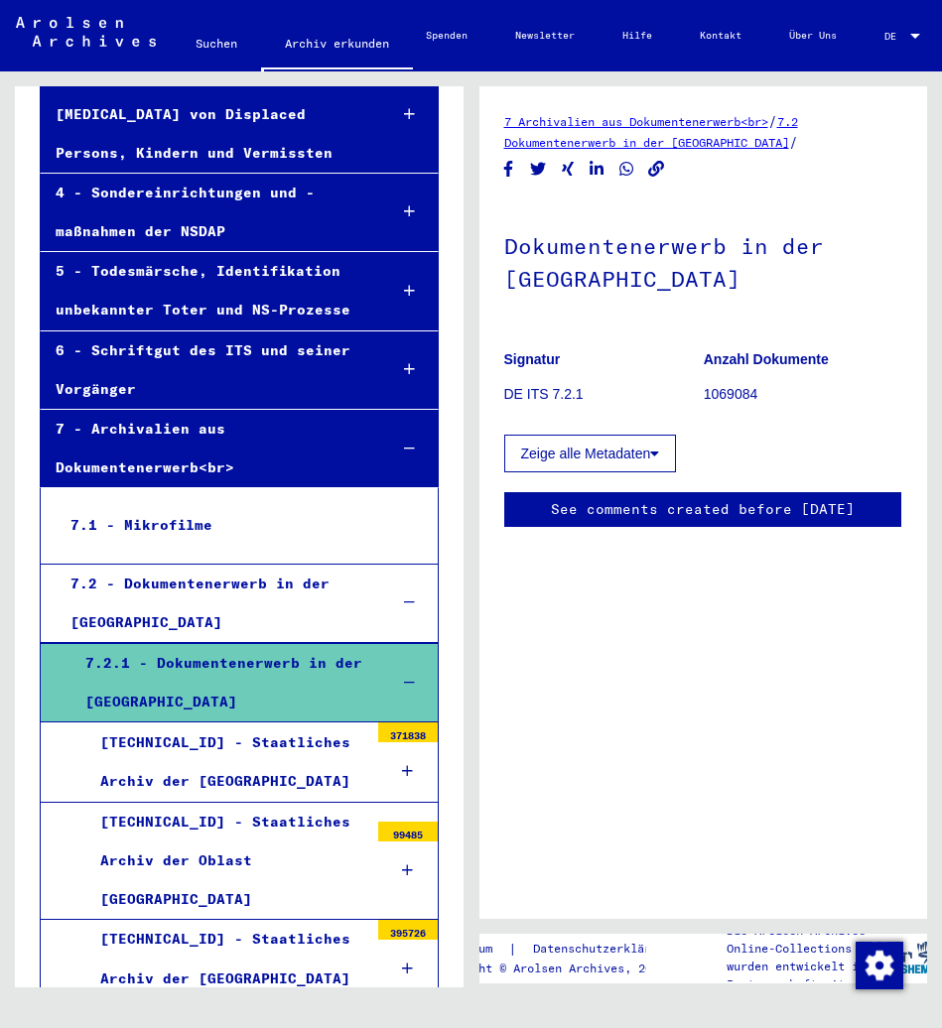
click at [289, 772] on div "[TECHNICAL_ID] - Staatliches Archiv der [GEOGRAPHIC_DATA]" at bounding box center [226, 761] width 283 height 77
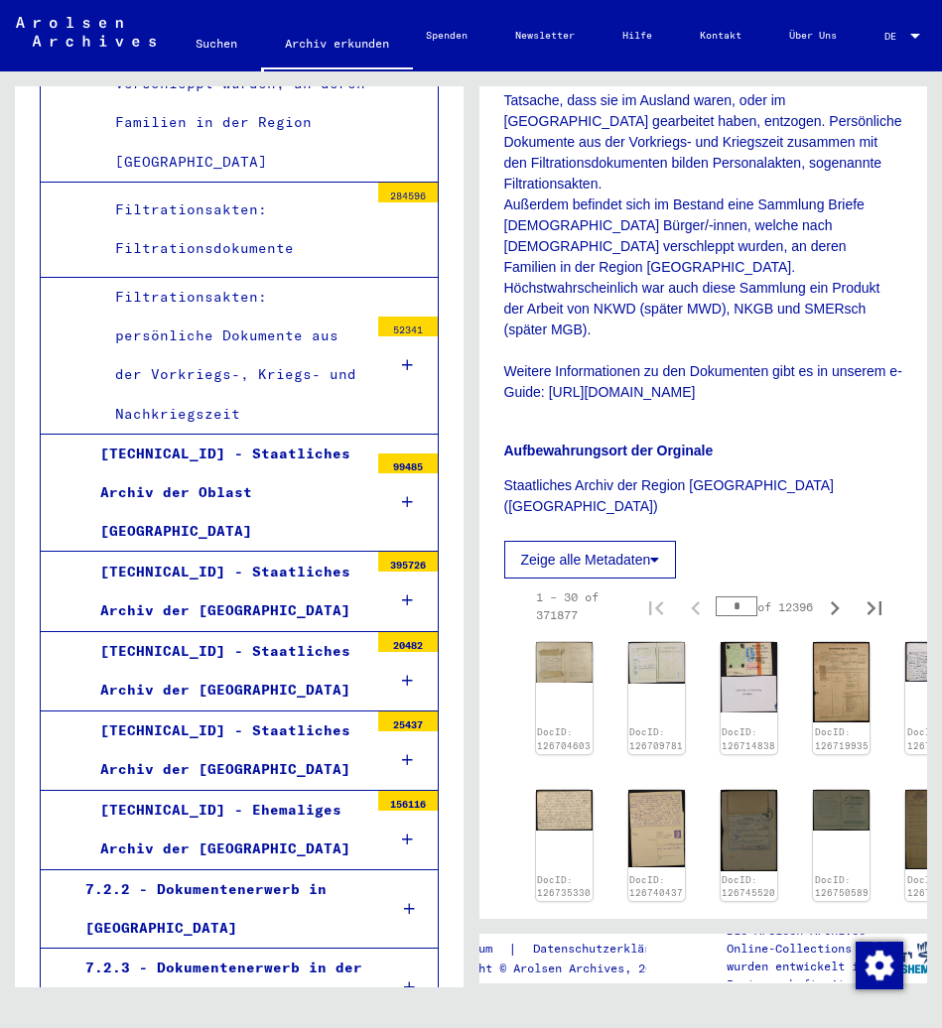
scroll to position [1486, 0]
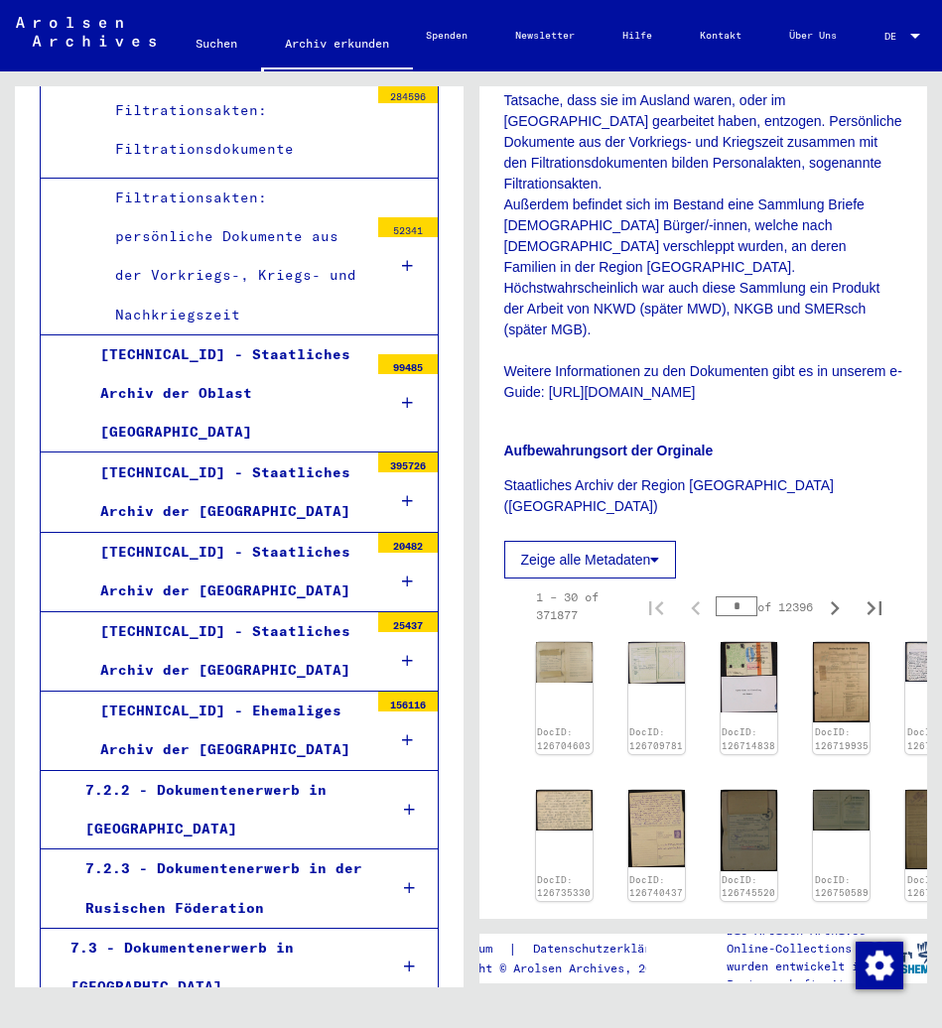
click at [251, 849] on div "7.2.3 - Dokumentenerwerb in der Rusischen Föderation" at bounding box center [221, 887] width 302 height 77
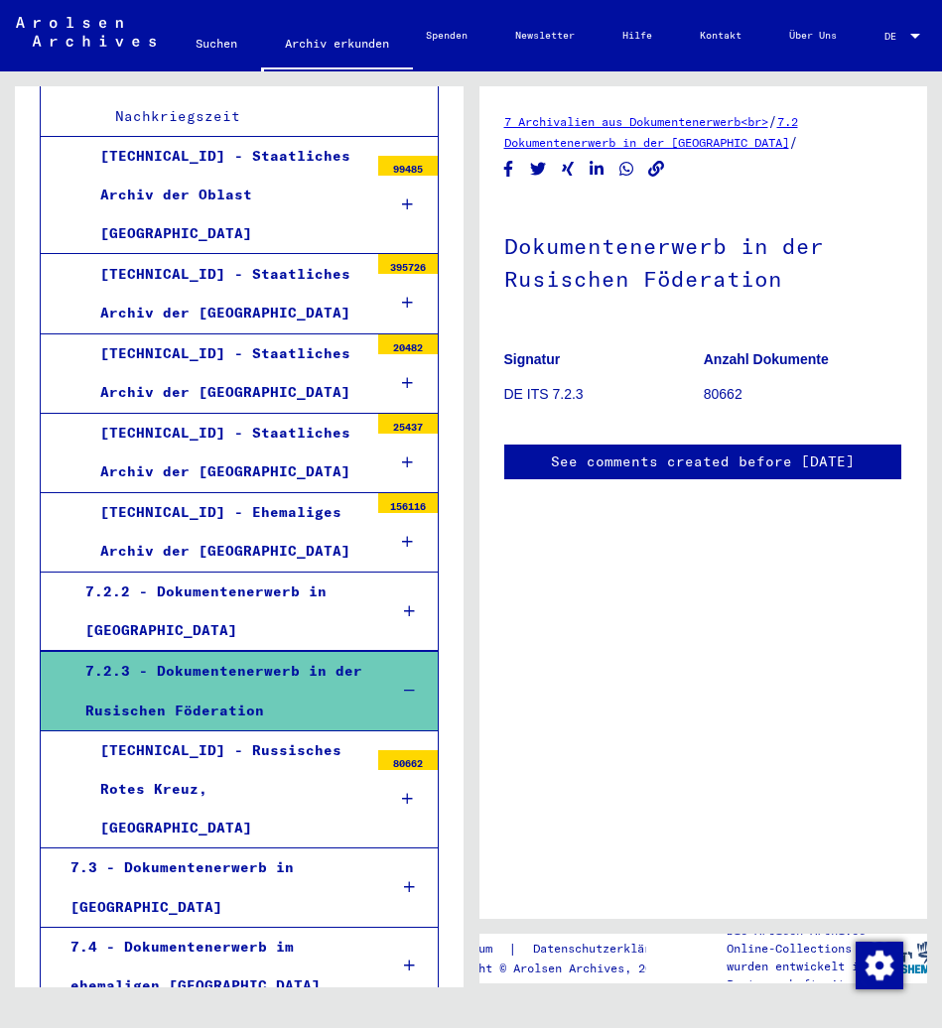
scroll to position [1783, 0]
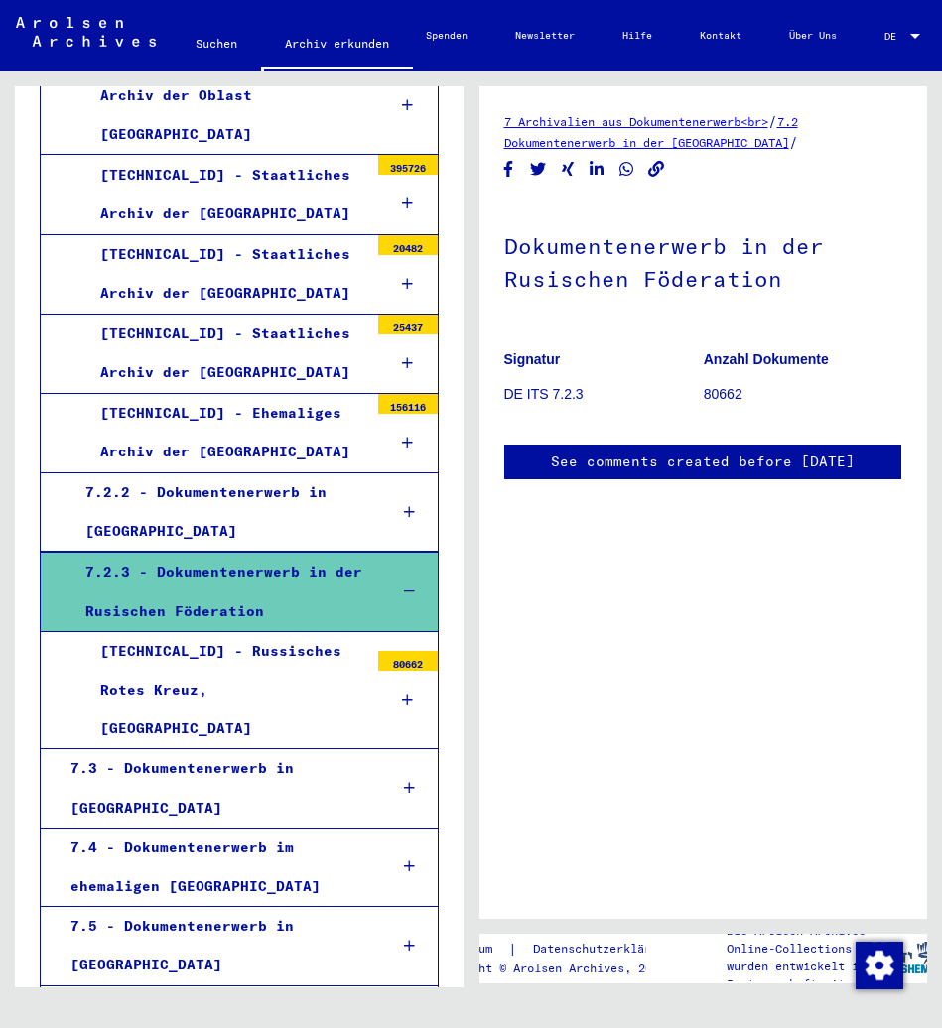
click at [251, 907] on div "7.5 - Dokumentenerwerb in [GEOGRAPHIC_DATA]" at bounding box center [213, 945] width 315 height 77
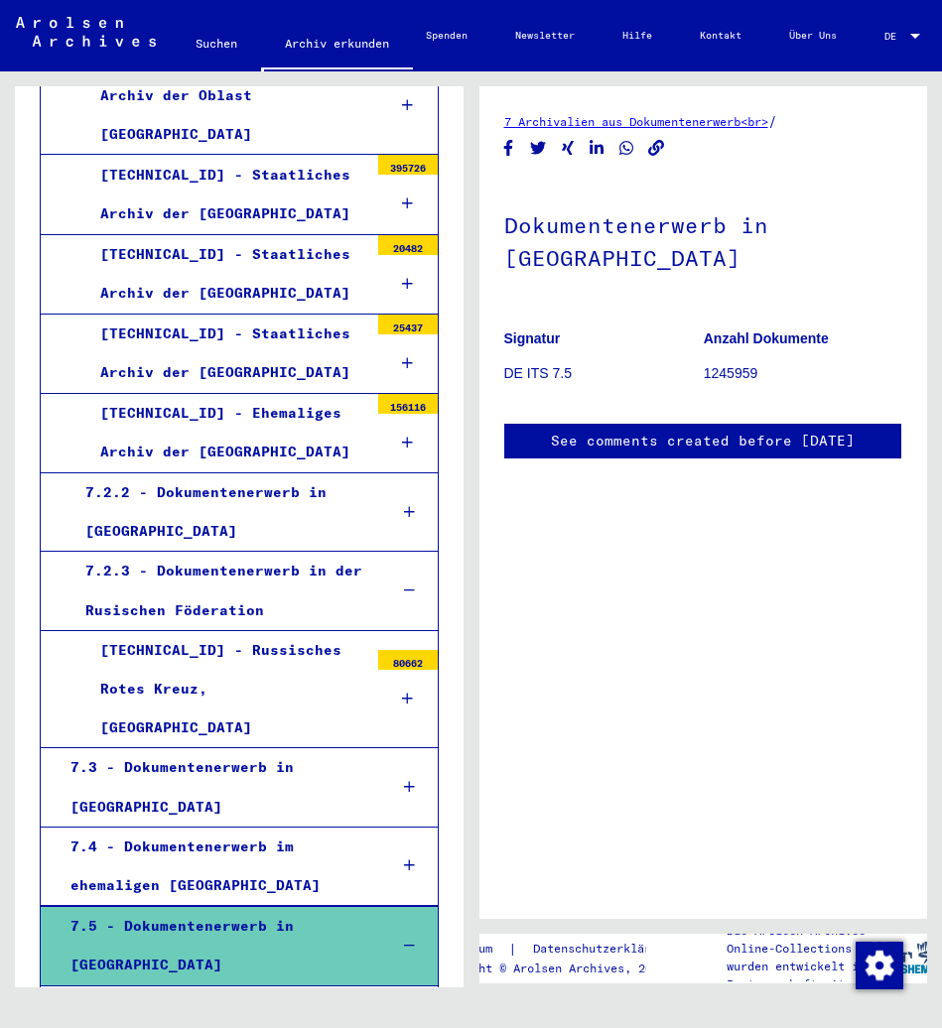
scroll to position [1882, 0]
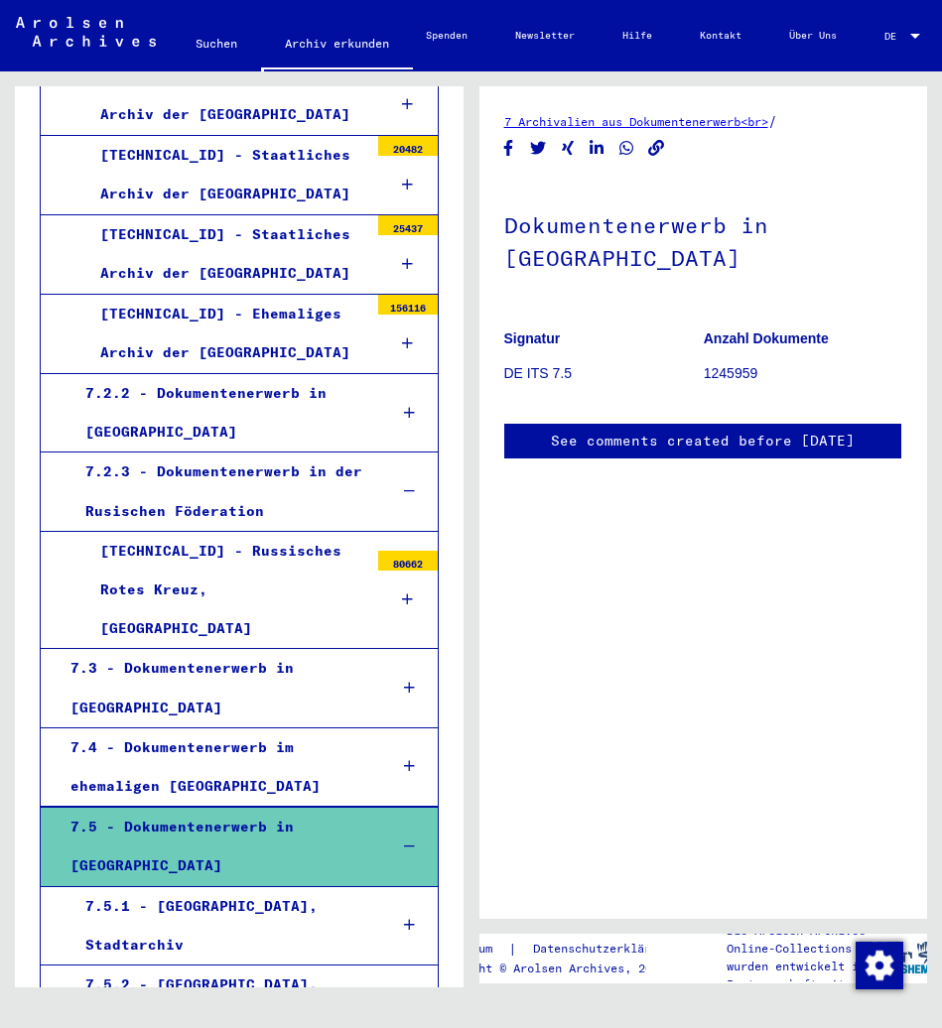
click at [265, 965] on div "7.5.2 - [GEOGRAPHIC_DATA], Staatsarchiv" at bounding box center [221, 1003] width 302 height 77
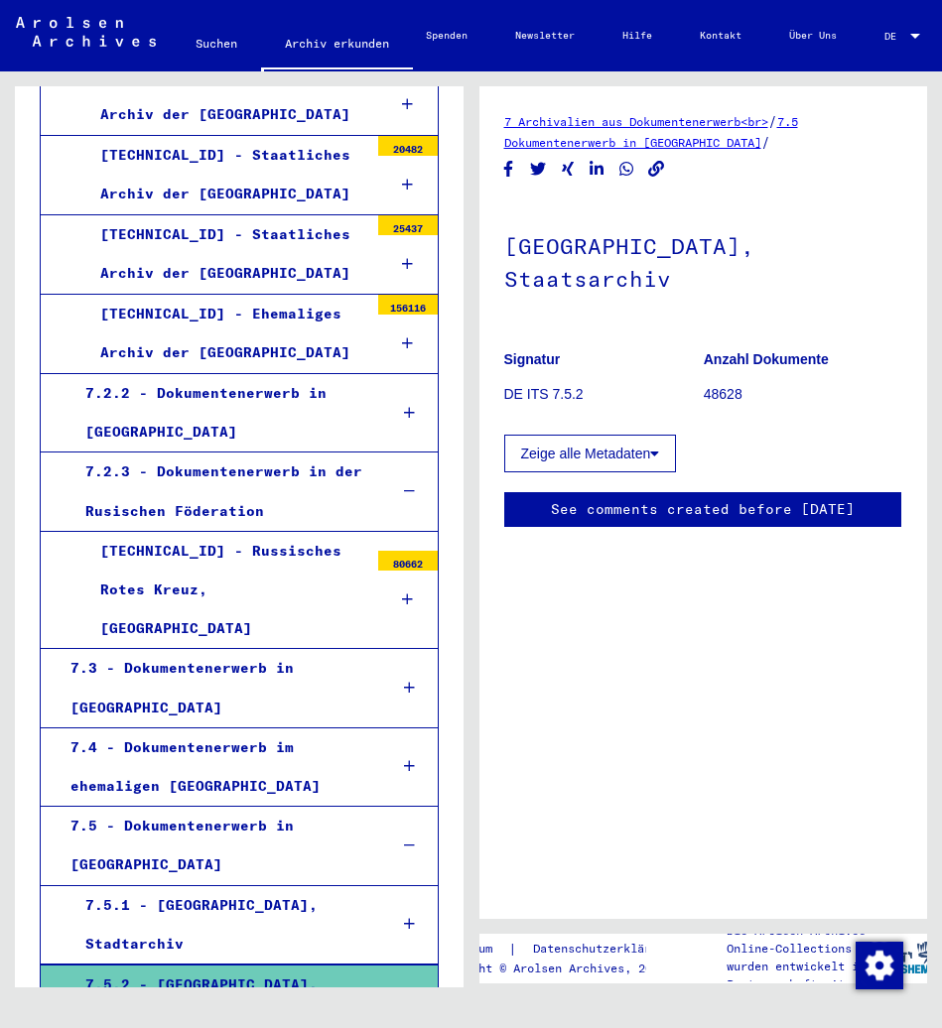
click at [271, 886] on div "7.5.1 - [GEOGRAPHIC_DATA], Stadtarchiv" at bounding box center [221, 924] width 302 height 77
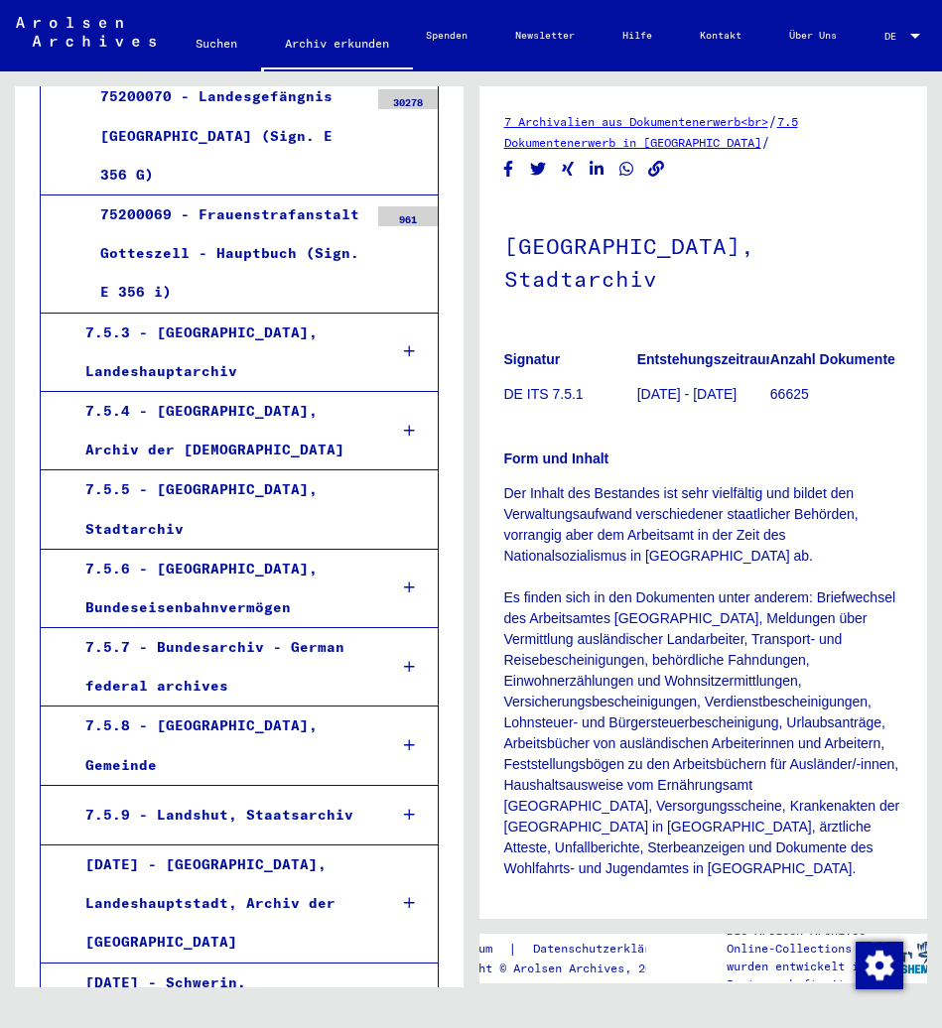
scroll to position [4958, 0]
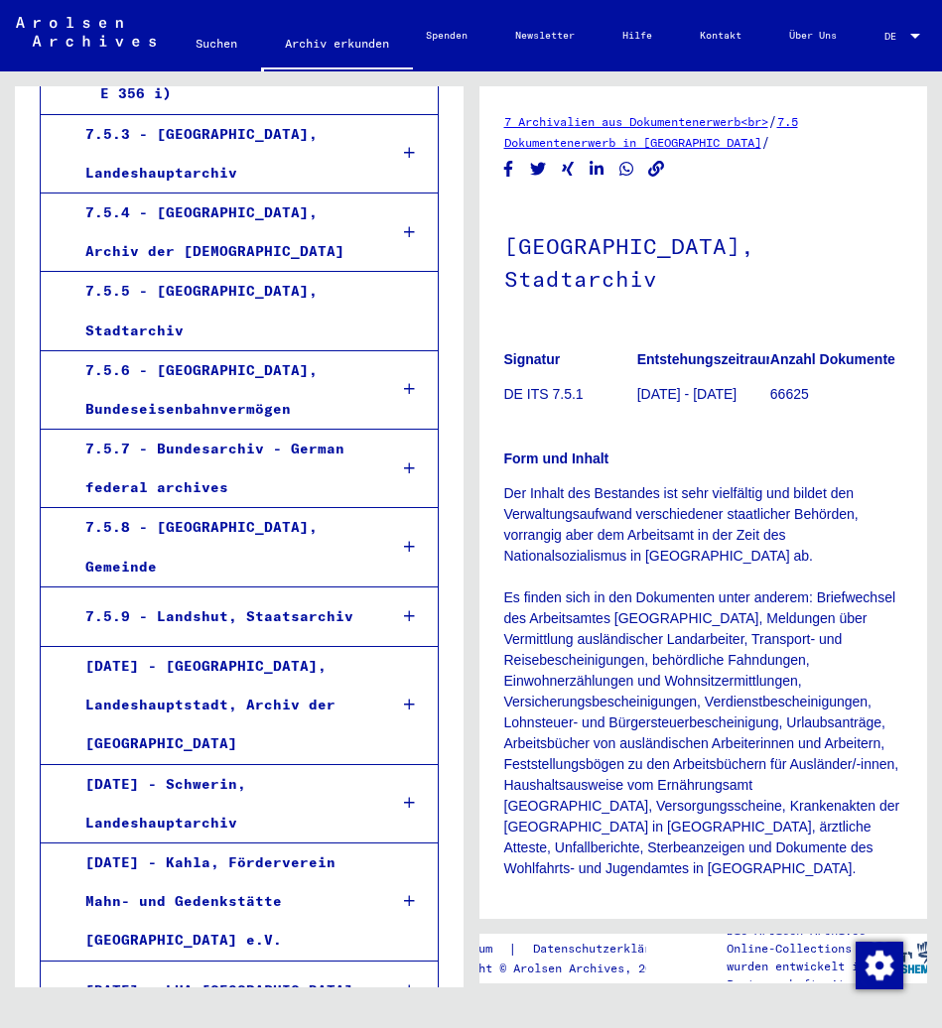
click at [268, 843] on div "[DATE] - Kahla, Förderverein Mahn- und Gedenkstätte [GEOGRAPHIC_DATA] e.V." at bounding box center [221, 901] width 302 height 117
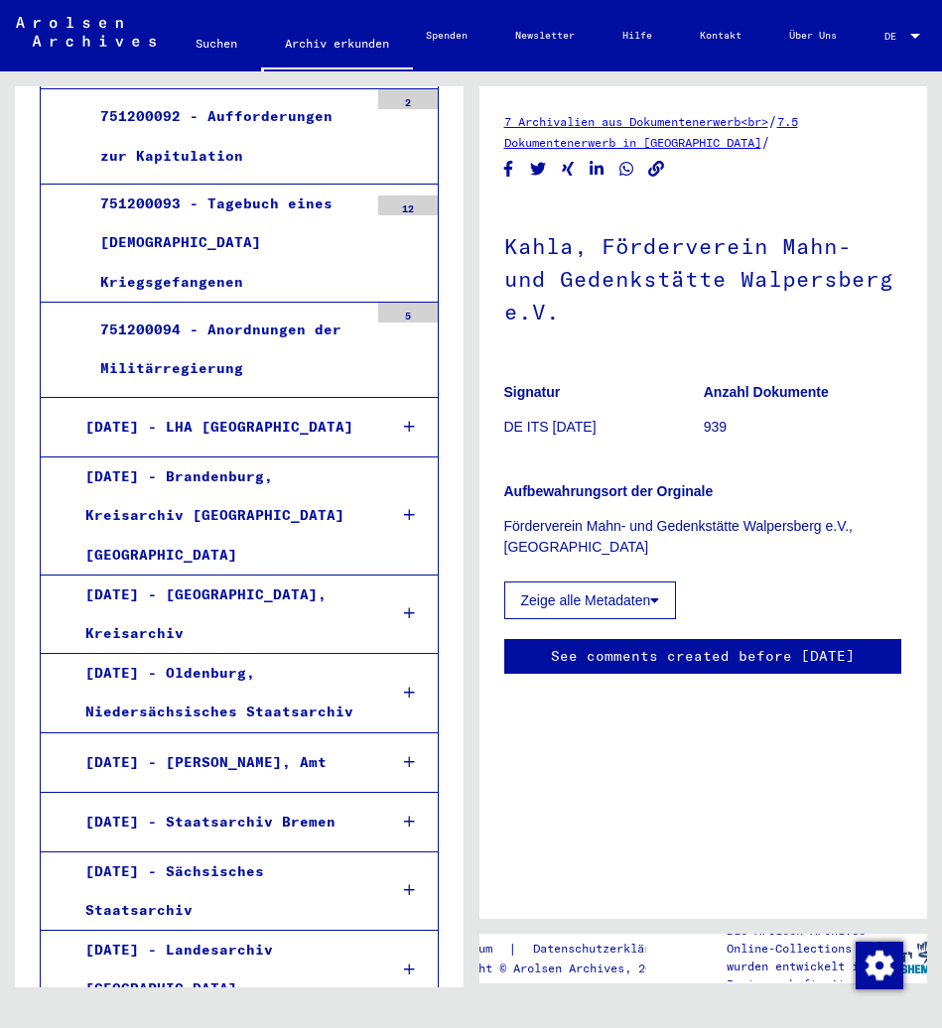
scroll to position [9520, 0]
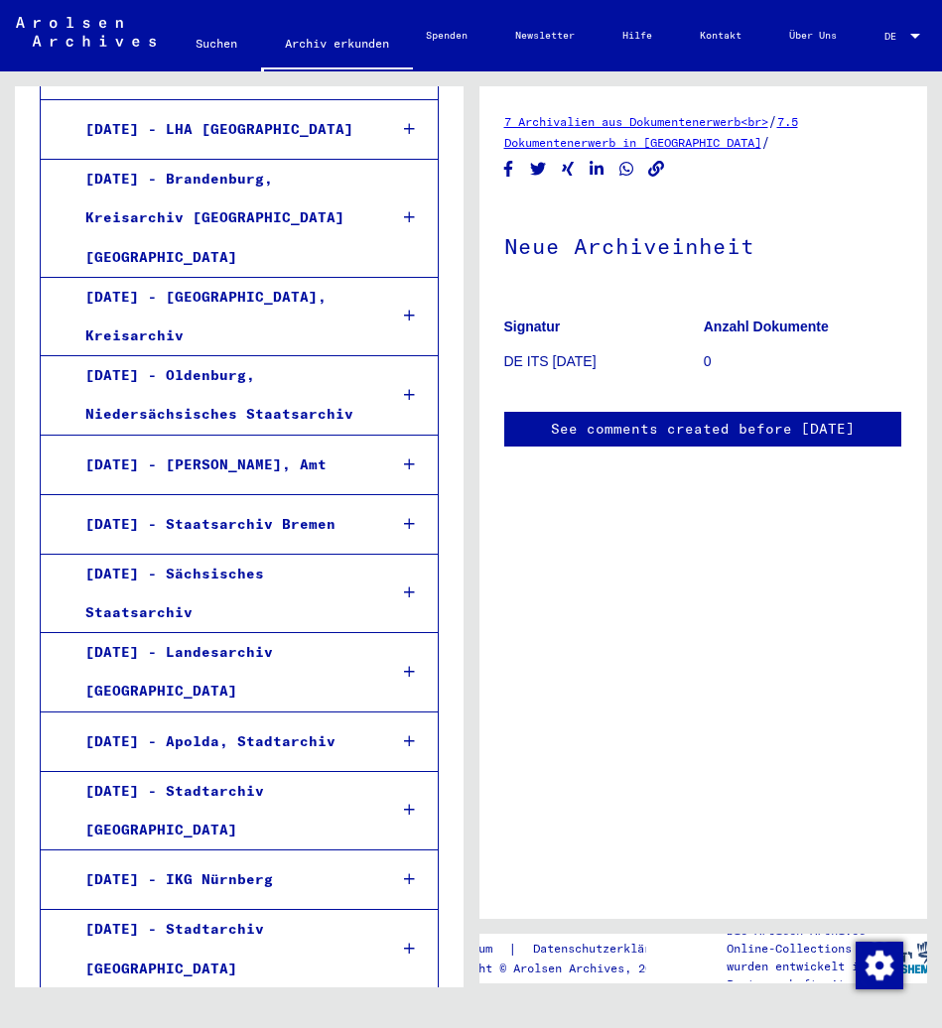
scroll to position [9718, 0]
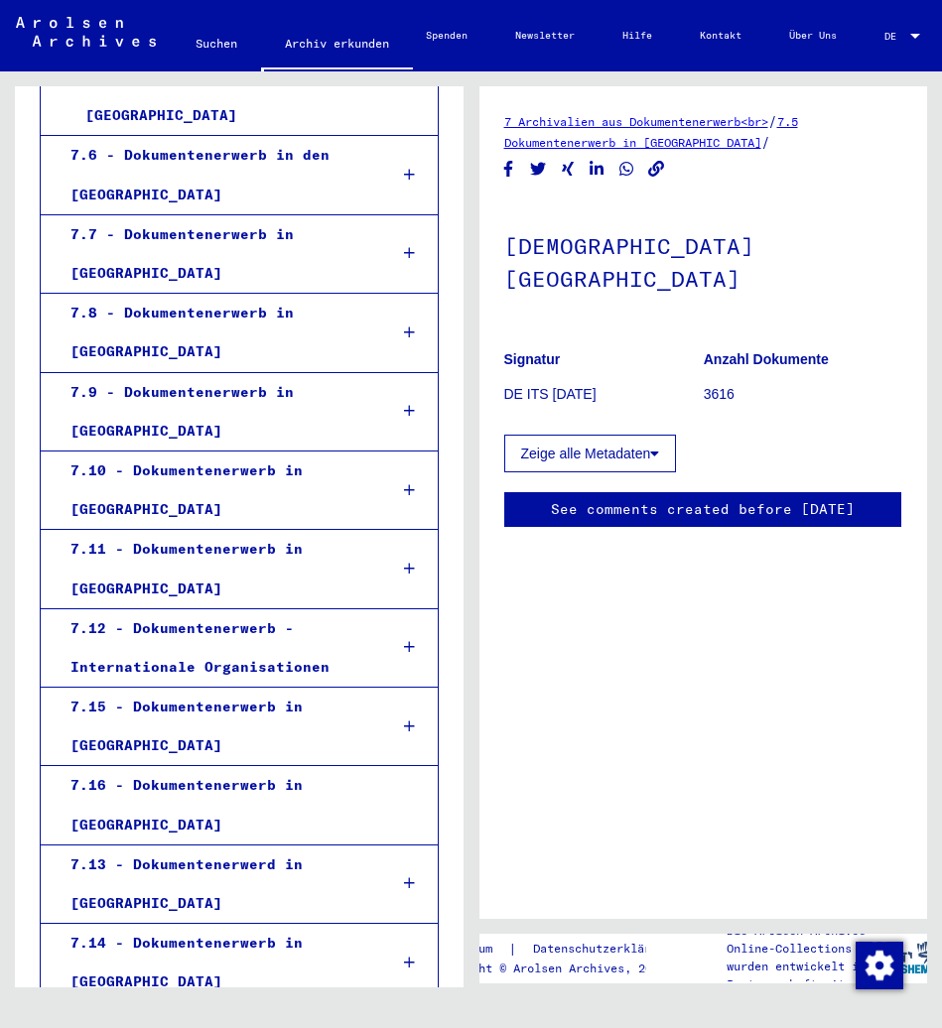
scroll to position [12595, 0]
